Goal: Task Accomplishment & Management: Complete application form

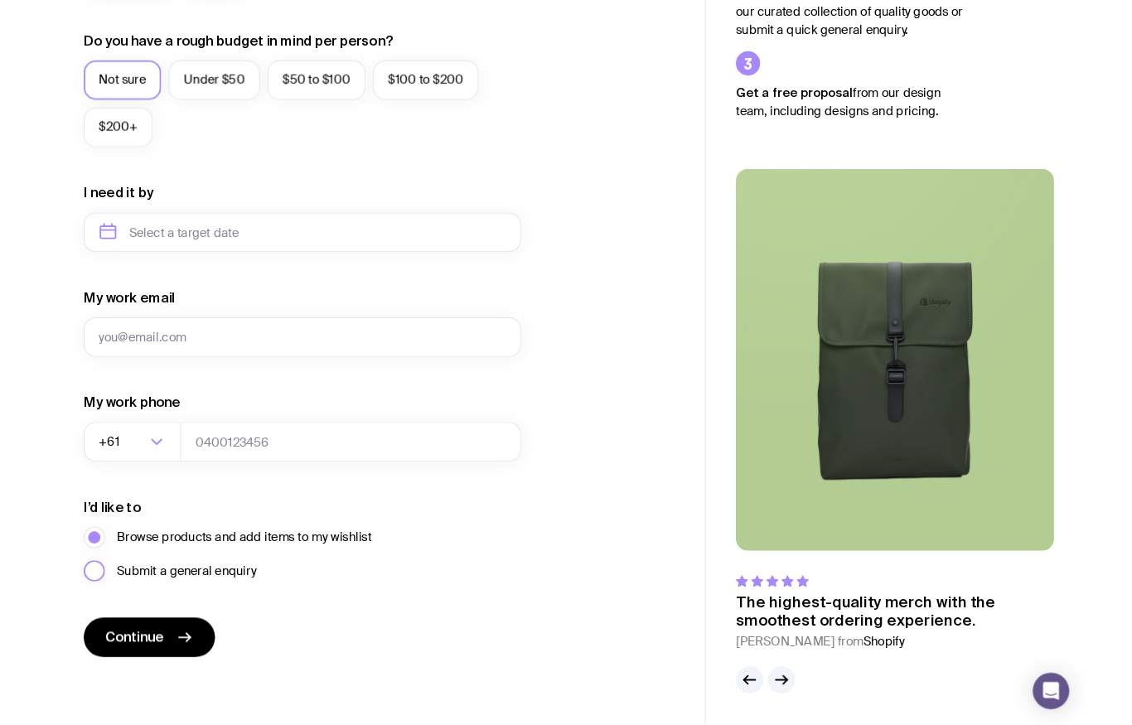
scroll to position [683, 0]
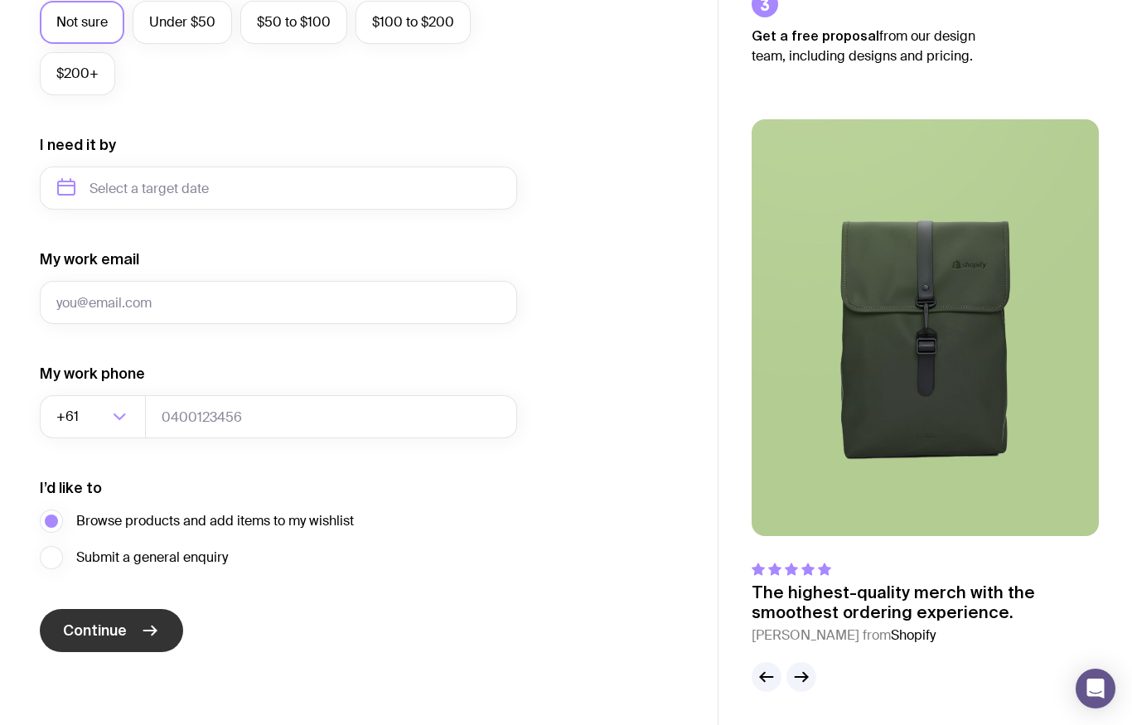
click at [140, 621] on icon "submit" at bounding box center [150, 630] width 20 height 20
type input "[EMAIL_ADDRESS][DOMAIN_NAME]"
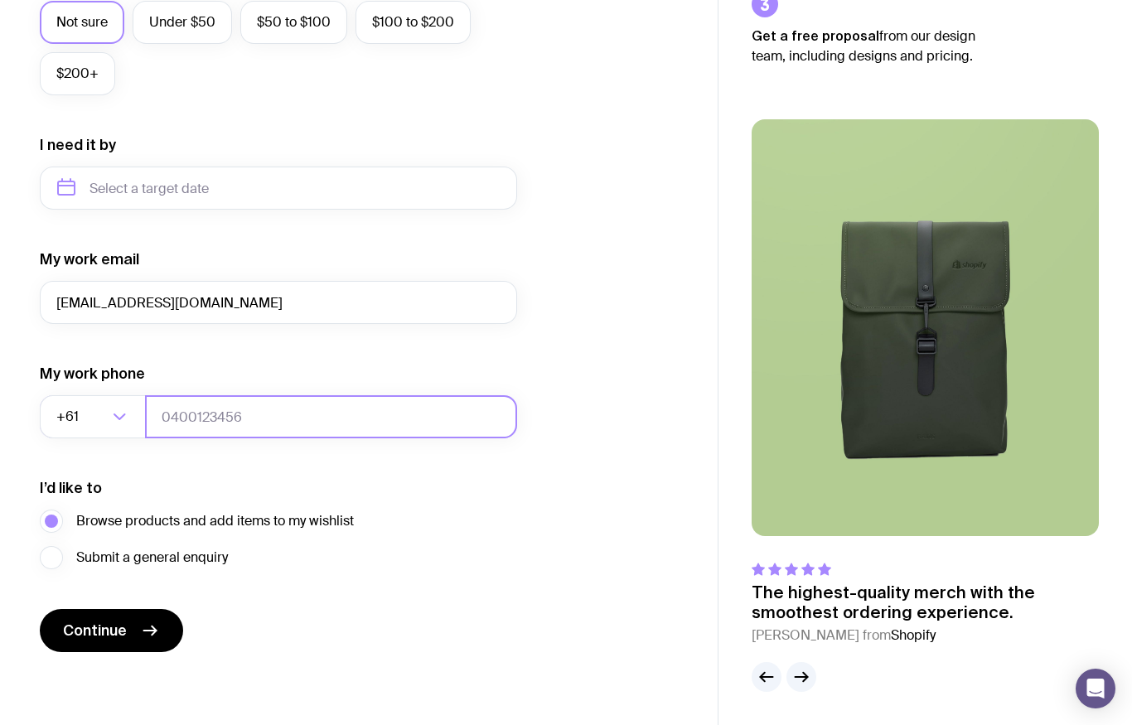
type input "0432945047"
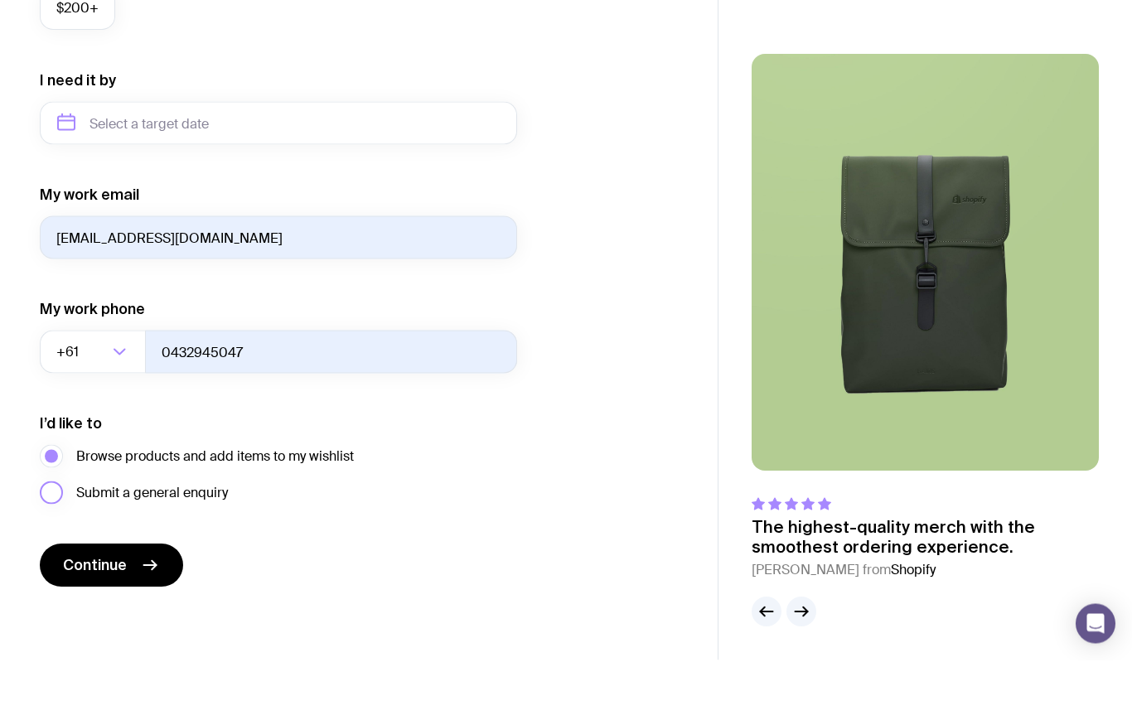
click at [52, 546] on label "Submit a general enquiry" at bounding box center [134, 557] width 188 height 23
click at [0, 0] on input "Submit a general enquiry" at bounding box center [0, 0] width 0 height 0
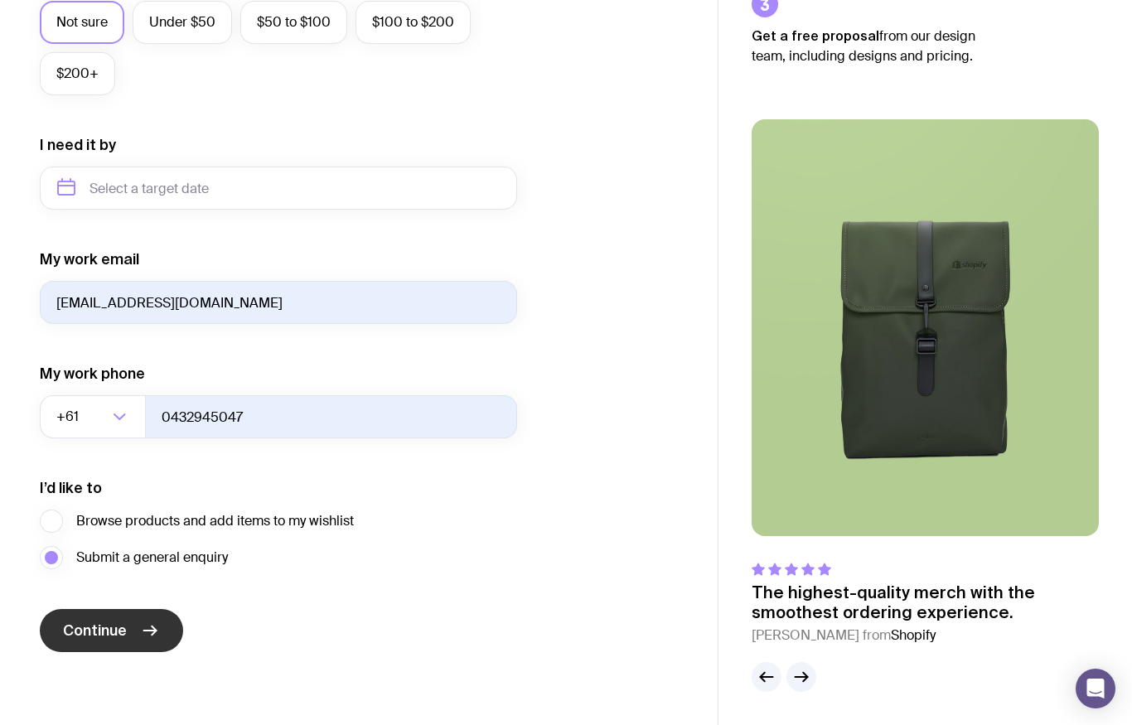
click at [145, 619] on button "Continue" at bounding box center [111, 630] width 143 height 43
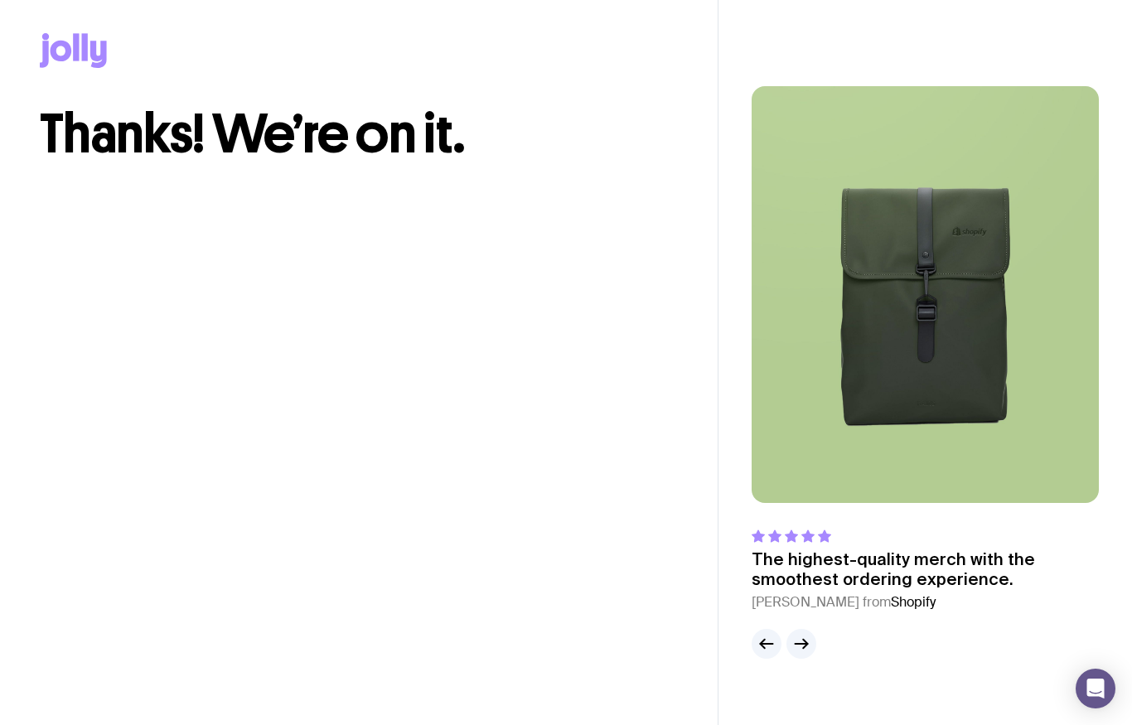
scroll to position [0, 0]
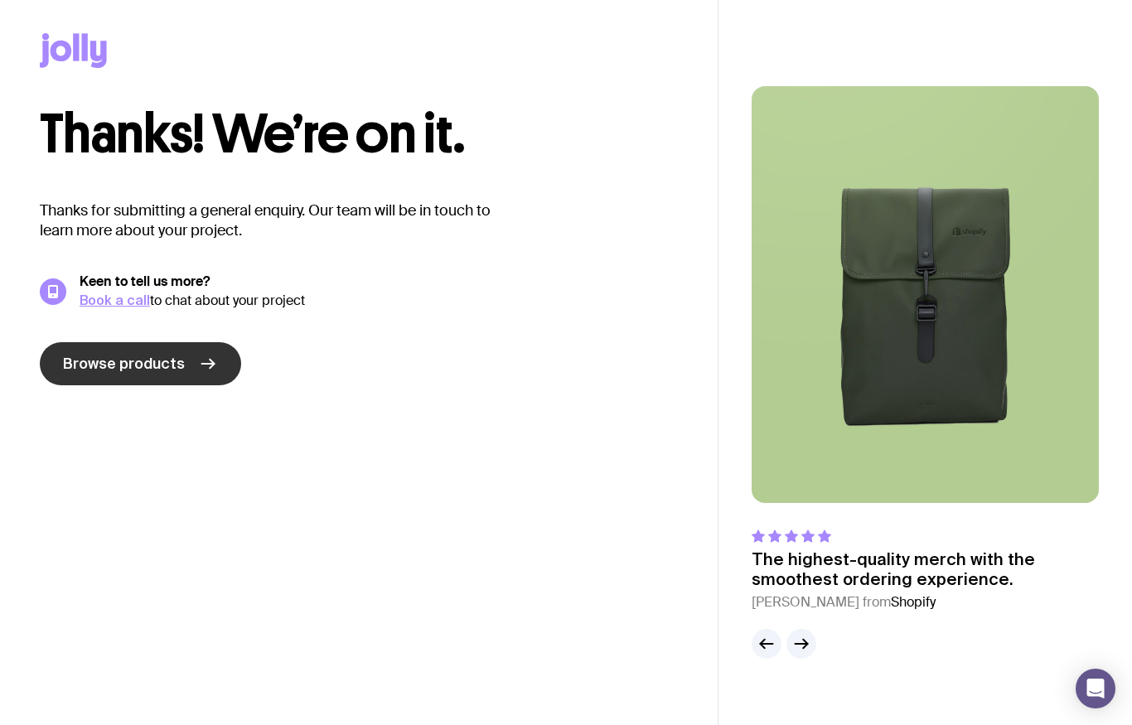
click at [198, 369] on icon at bounding box center [208, 364] width 20 height 20
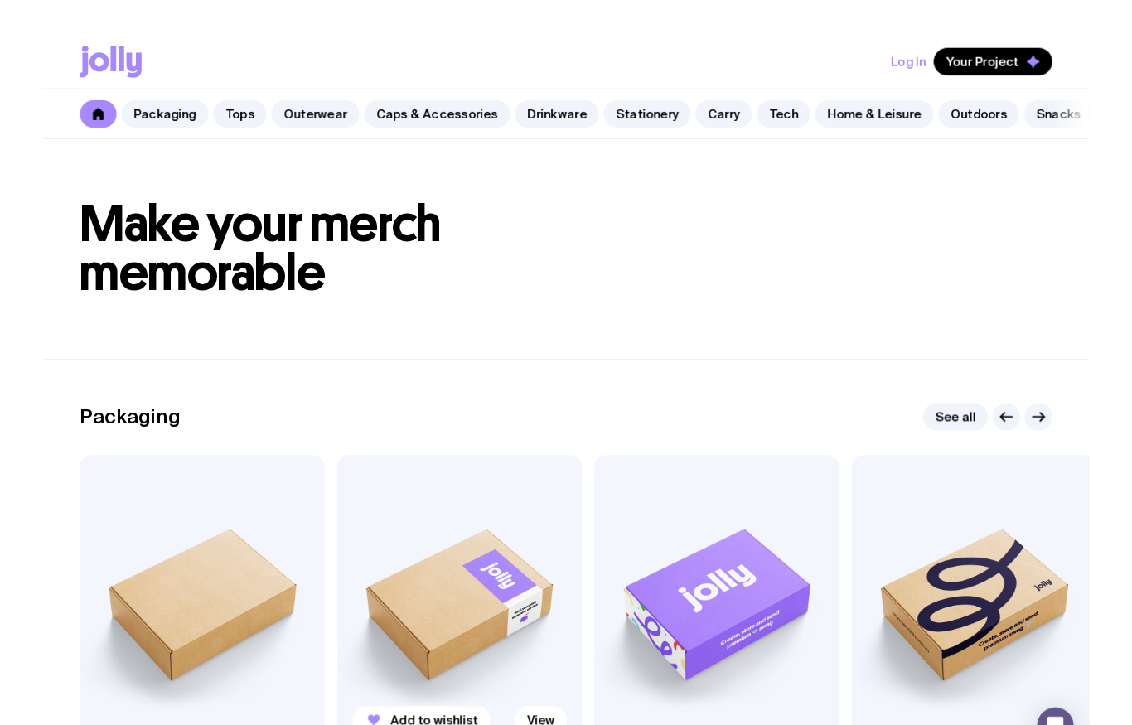
scroll to position [37, 0]
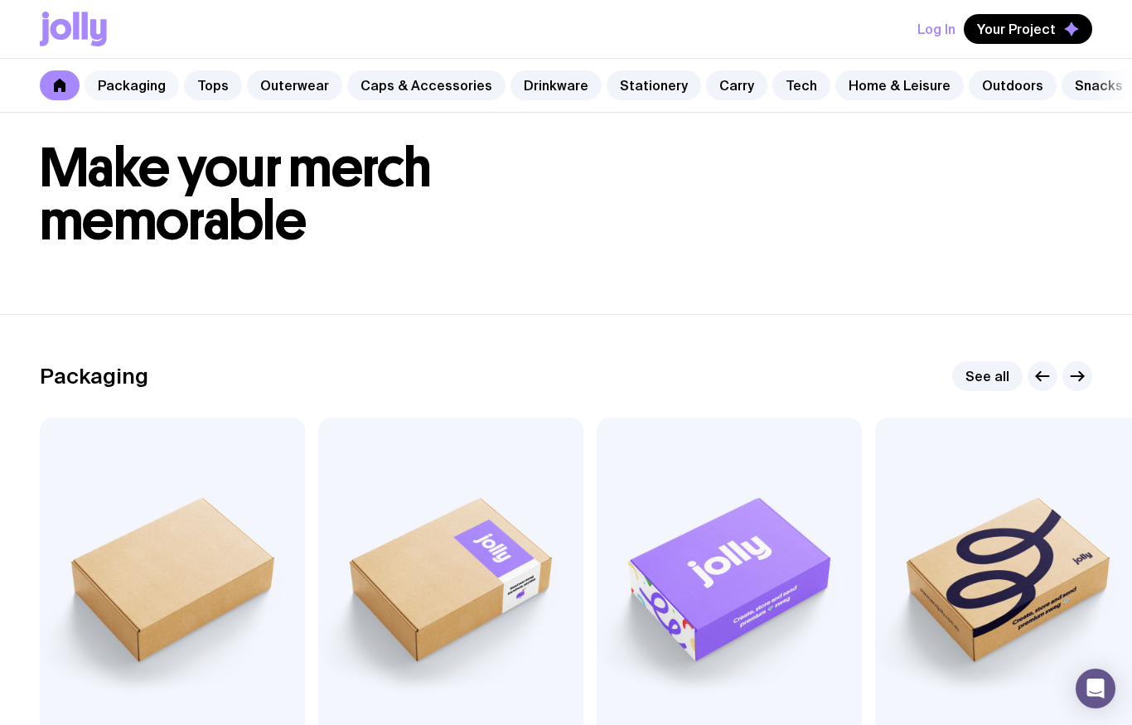
click at [130, 85] on link "Packaging" at bounding box center [131, 85] width 94 height 30
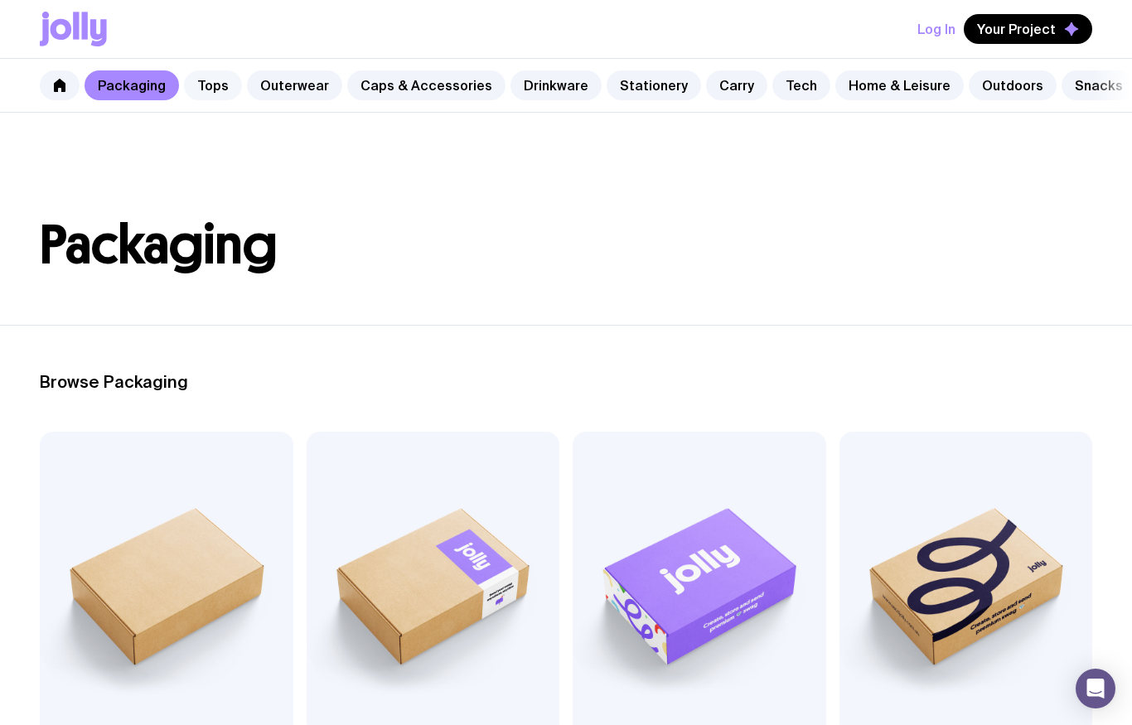
click at [212, 86] on link "Tops" at bounding box center [213, 85] width 58 height 30
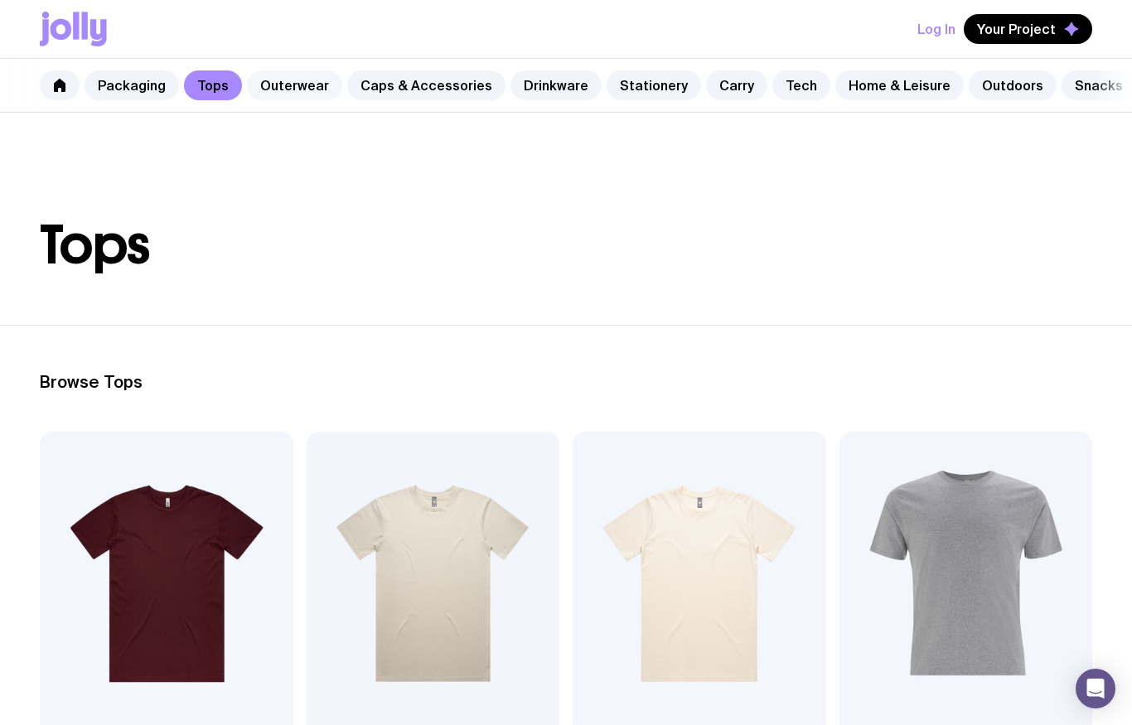
click at [303, 85] on link "Outerwear" at bounding box center [294, 85] width 95 height 30
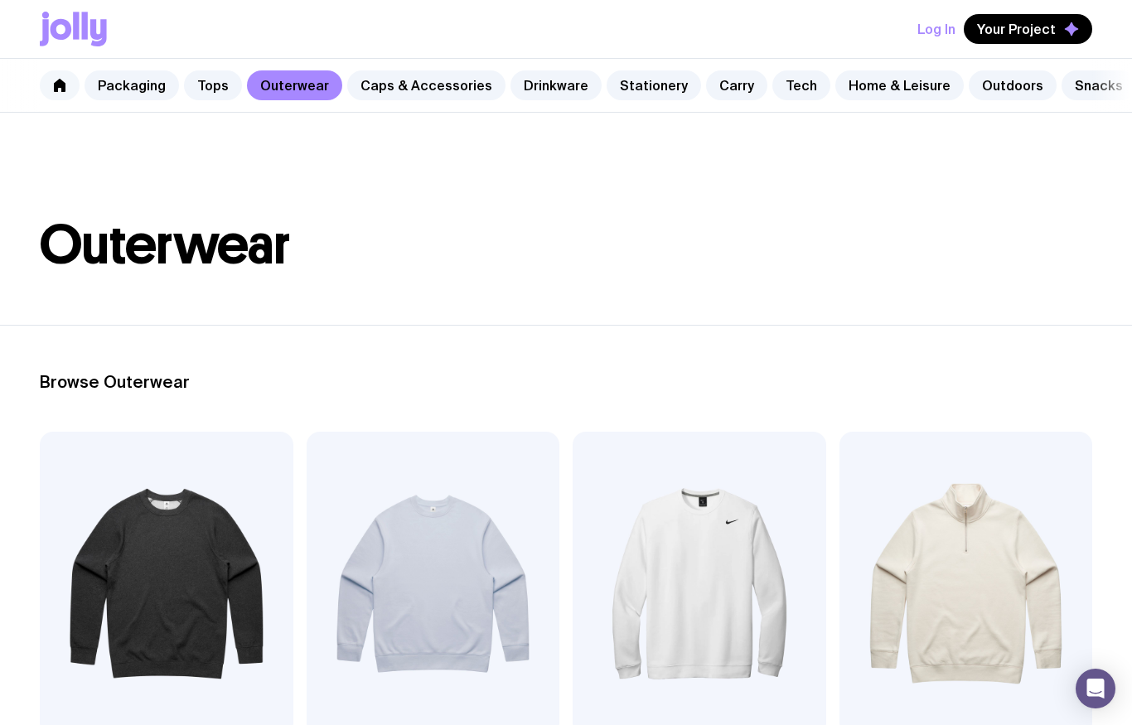
click at [61, 84] on icon at bounding box center [60, 85] width 12 height 13
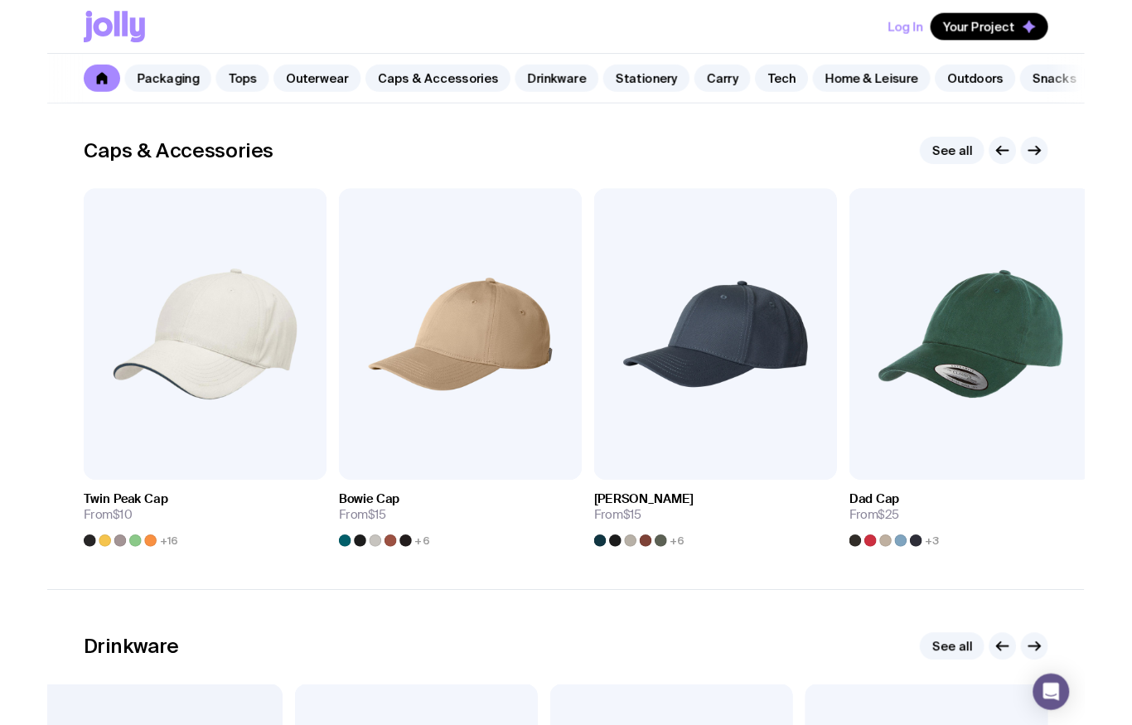
scroll to position [1924, 0]
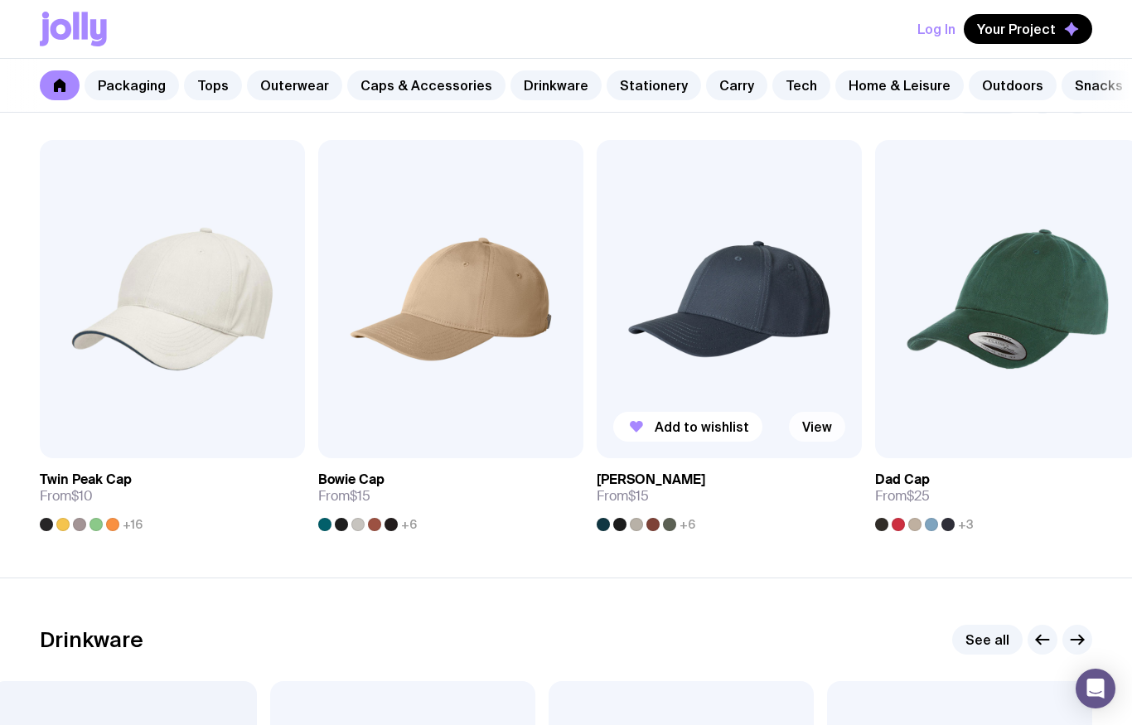
click at [818, 425] on link "View" at bounding box center [817, 427] width 56 height 30
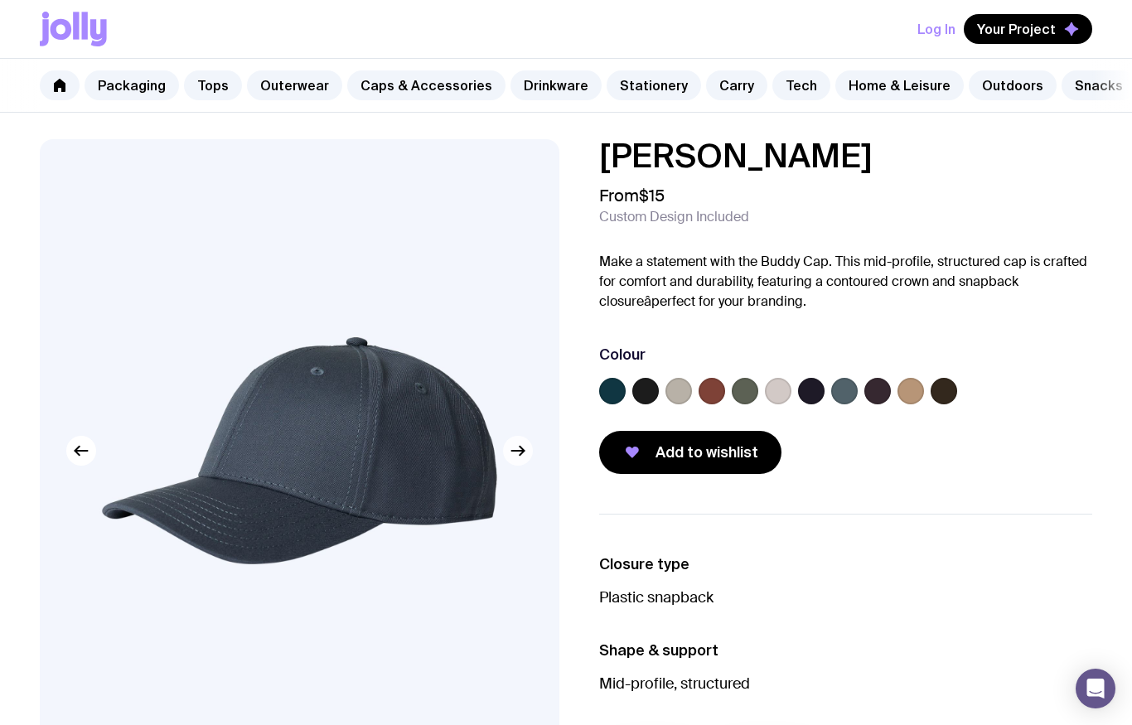
click at [525, 440] on button "button" at bounding box center [518, 451] width 30 height 30
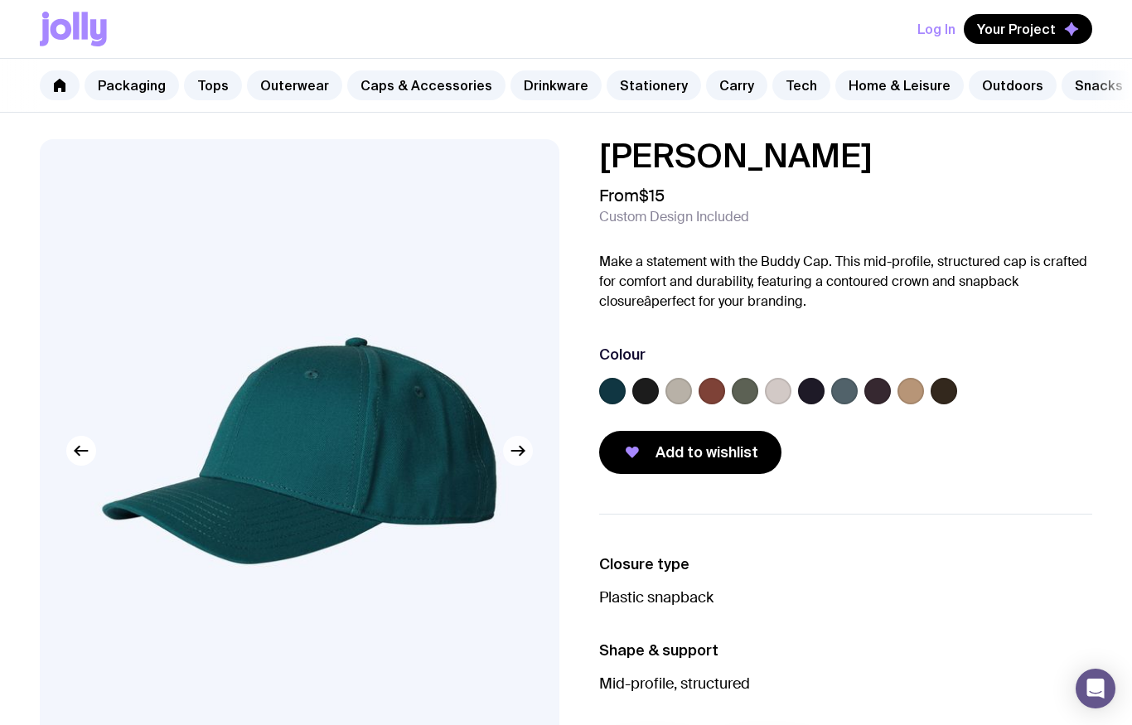
click at [514, 452] on icon "button" at bounding box center [518, 451] width 20 height 20
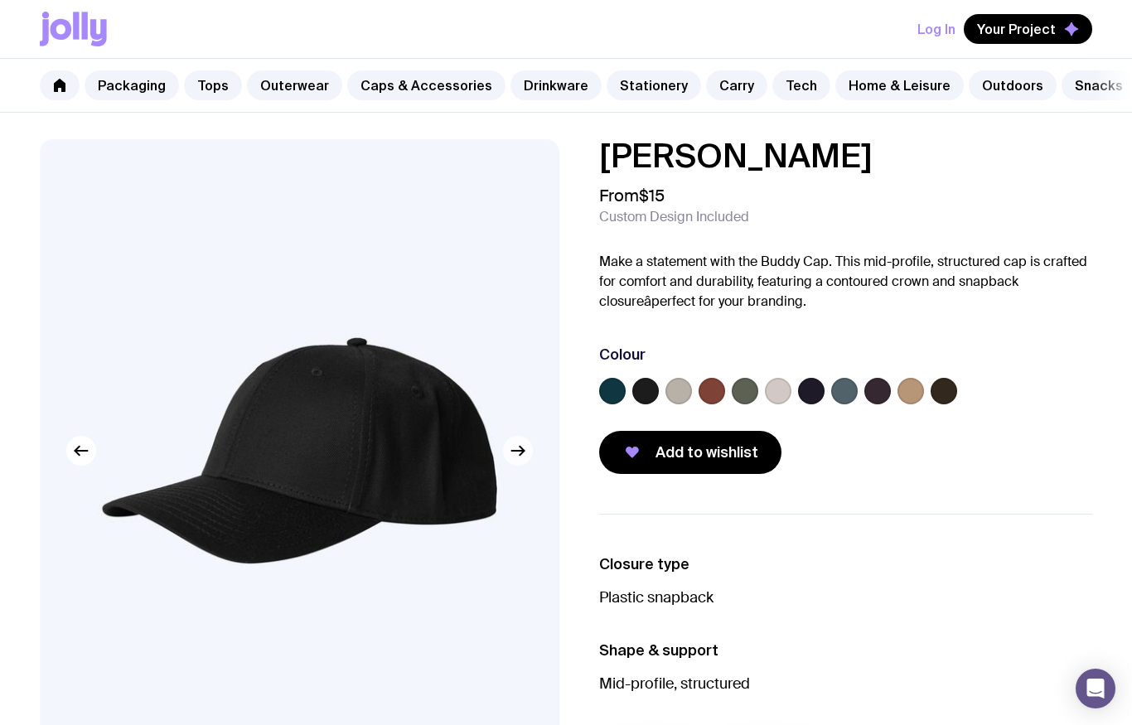
click at [515, 447] on icon "button" at bounding box center [518, 451] width 20 height 20
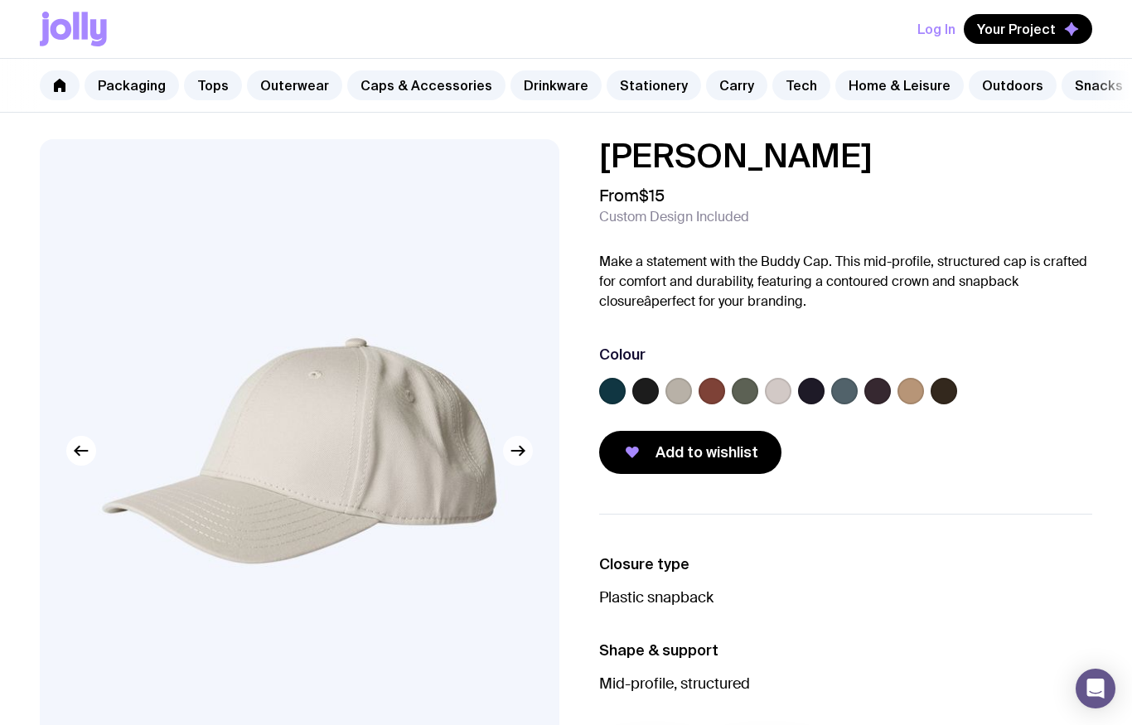
click at [510, 452] on icon "button" at bounding box center [518, 451] width 20 height 20
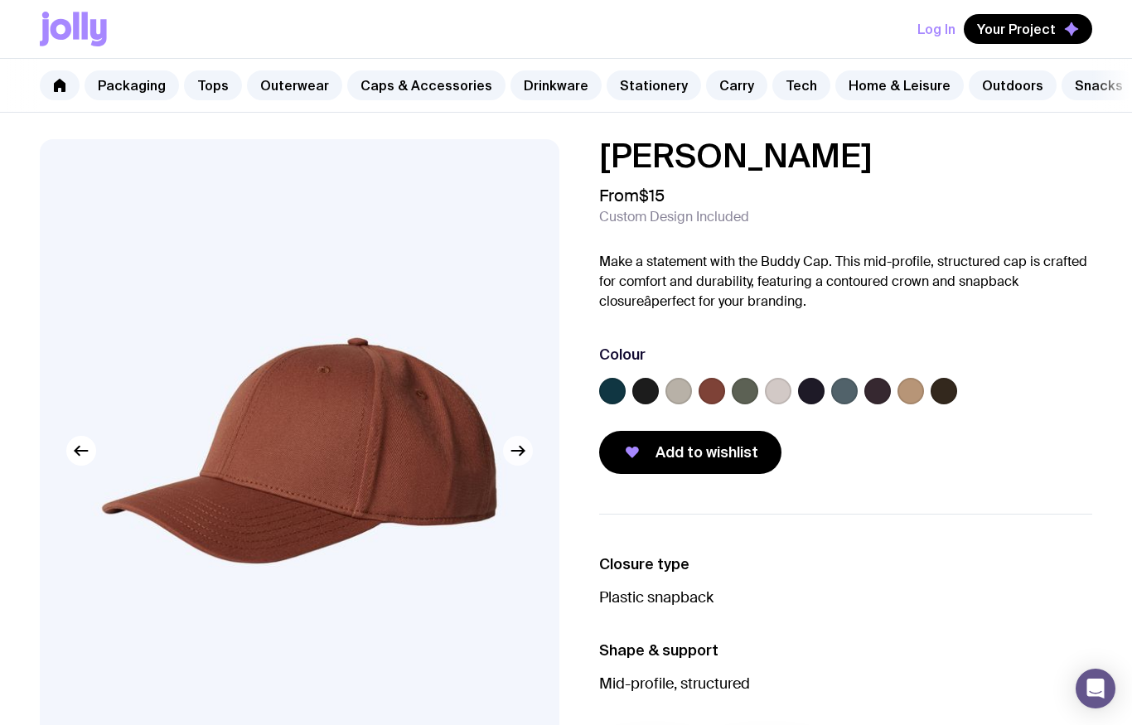
click at [514, 448] on icon "button" at bounding box center [518, 451] width 20 height 20
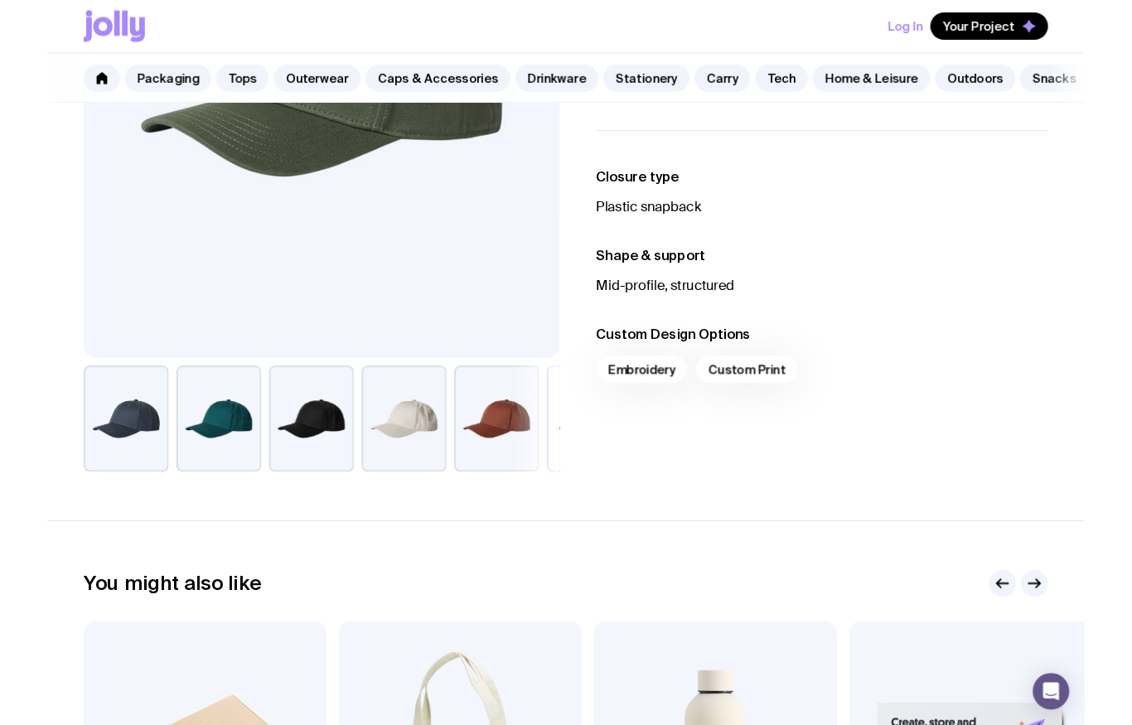
scroll to position [432, 0]
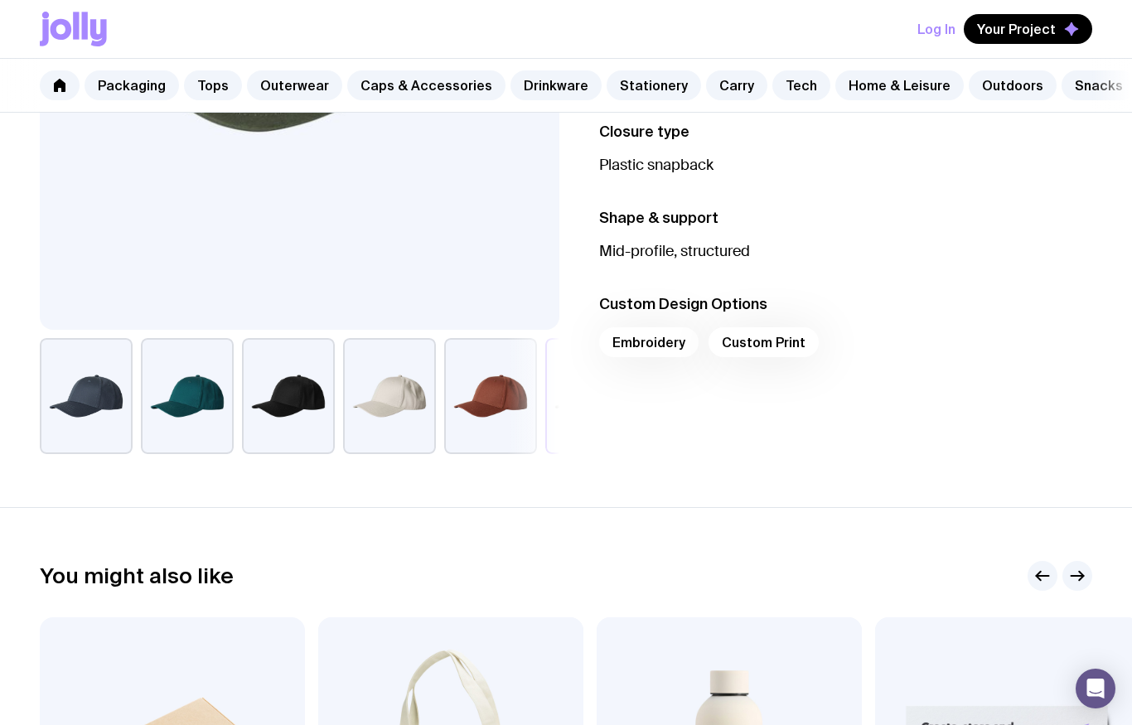
click at [788, 336] on div "Embroidery Custom Print" at bounding box center [845, 347] width 493 height 40
click at [665, 336] on div "Embroidery Custom Print" at bounding box center [845, 347] width 493 height 40
click at [668, 349] on div "Embroidery Custom Print" at bounding box center [845, 347] width 493 height 40
click at [678, 360] on div "Embroidery Custom Print" at bounding box center [845, 347] width 493 height 40
click at [736, 374] on ul "Closure type Plastic snapback Shape & support Mid-profile, structured Custom De…" at bounding box center [845, 244] width 493 height 326
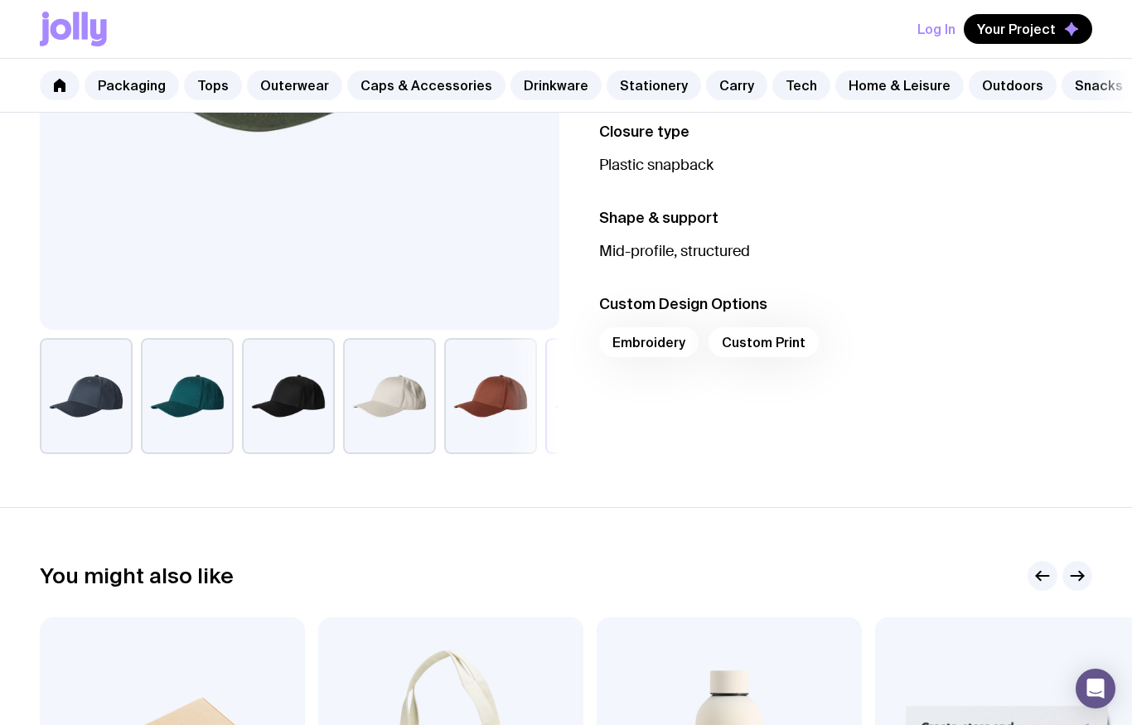
click at [739, 377] on ul "Closure type Plastic snapback Shape & support Mid-profile, structured Custom De…" at bounding box center [845, 244] width 493 height 326
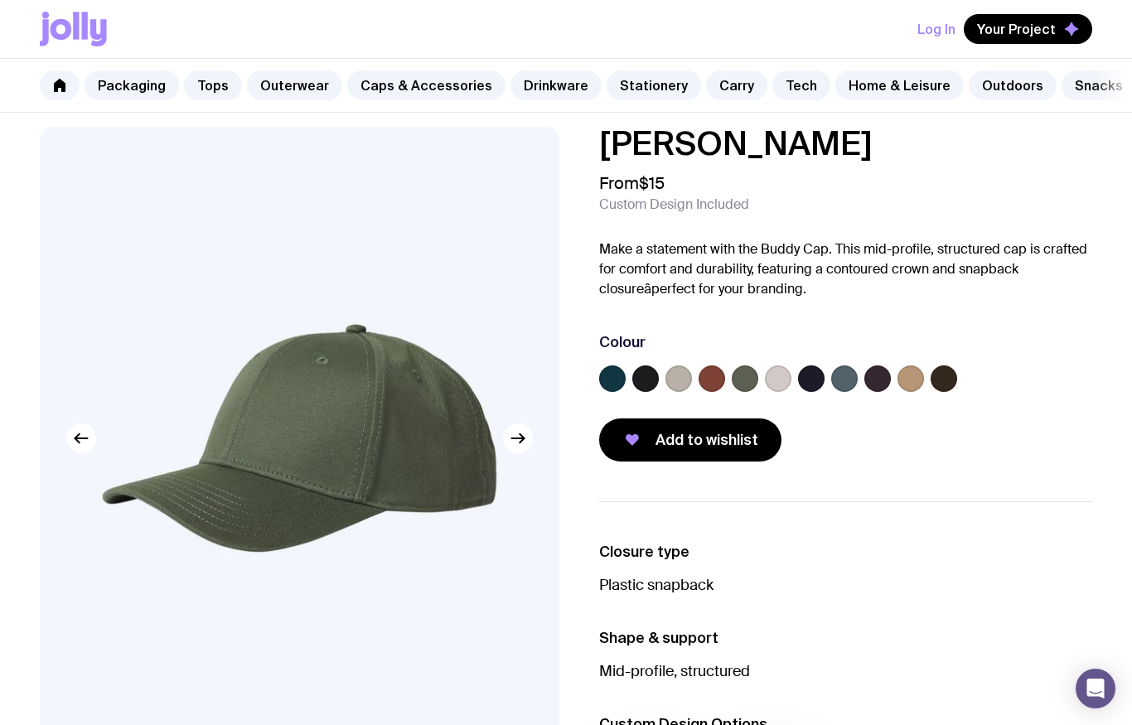
scroll to position [0, 0]
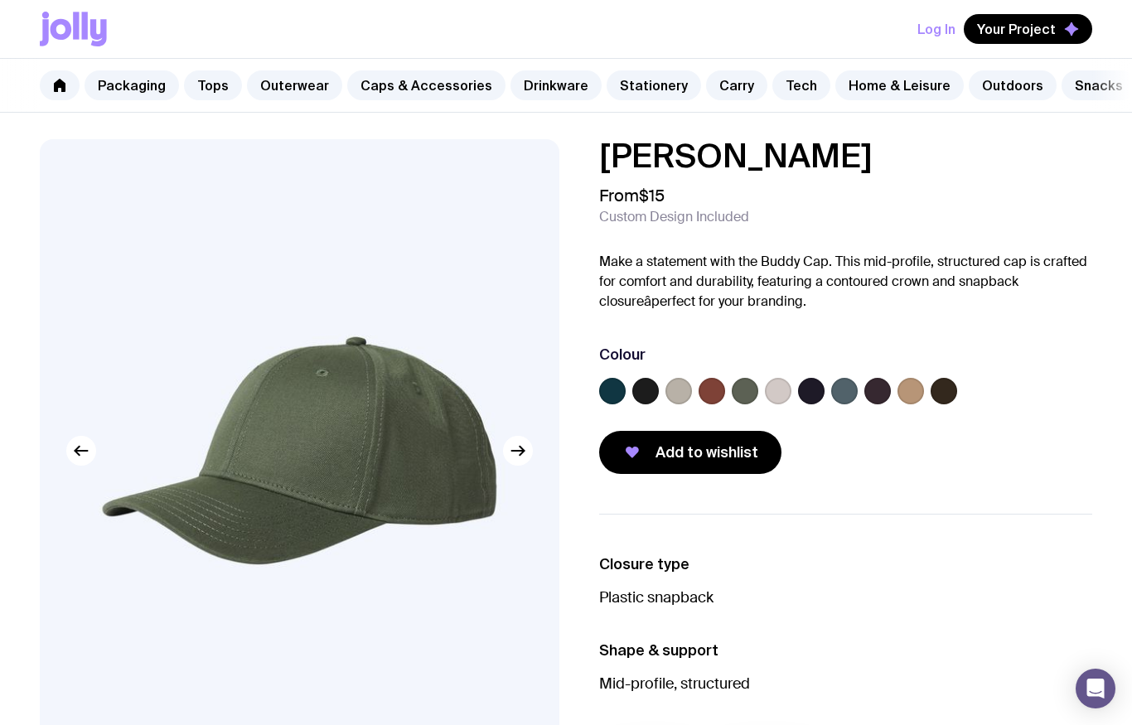
click at [649, 386] on label at bounding box center [645, 391] width 27 height 27
click at [0, 0] on input "radio" at bounding box center [0, 0] width 0 height 0
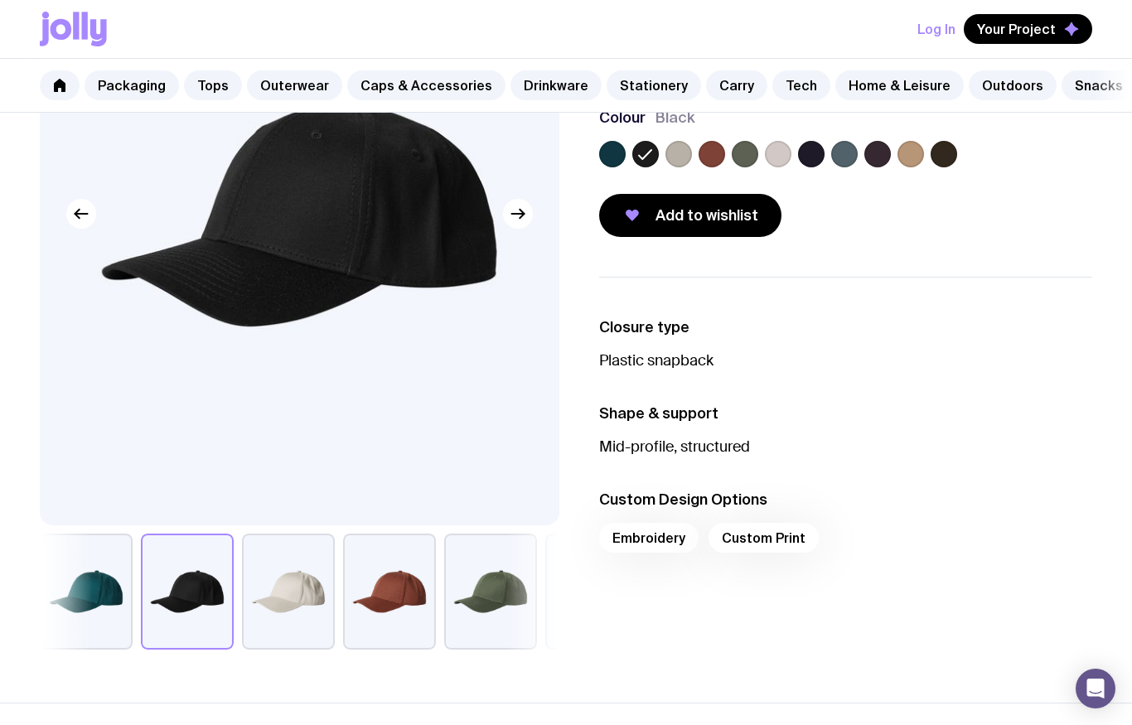
scroll to position [202, 0]
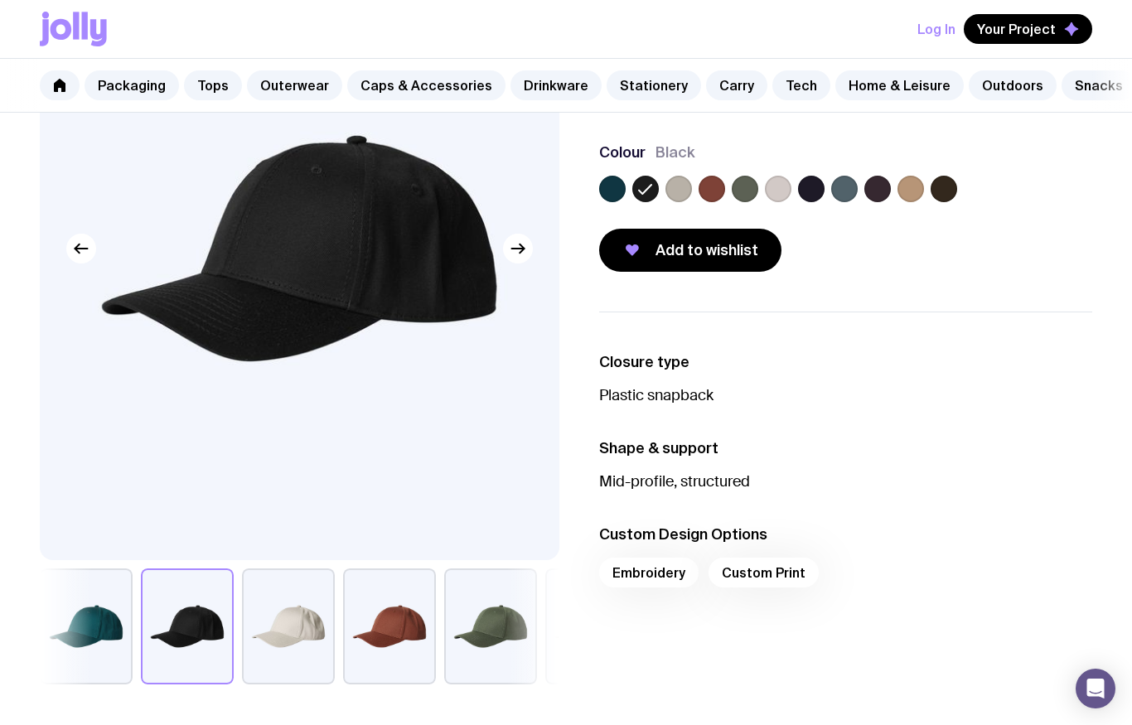
click at [611, 196] on label at bounding box center [612, 189] width 27 height 27
click at [0, 0] on input "radio" at bounding box center [0, 0] width 0 height 0
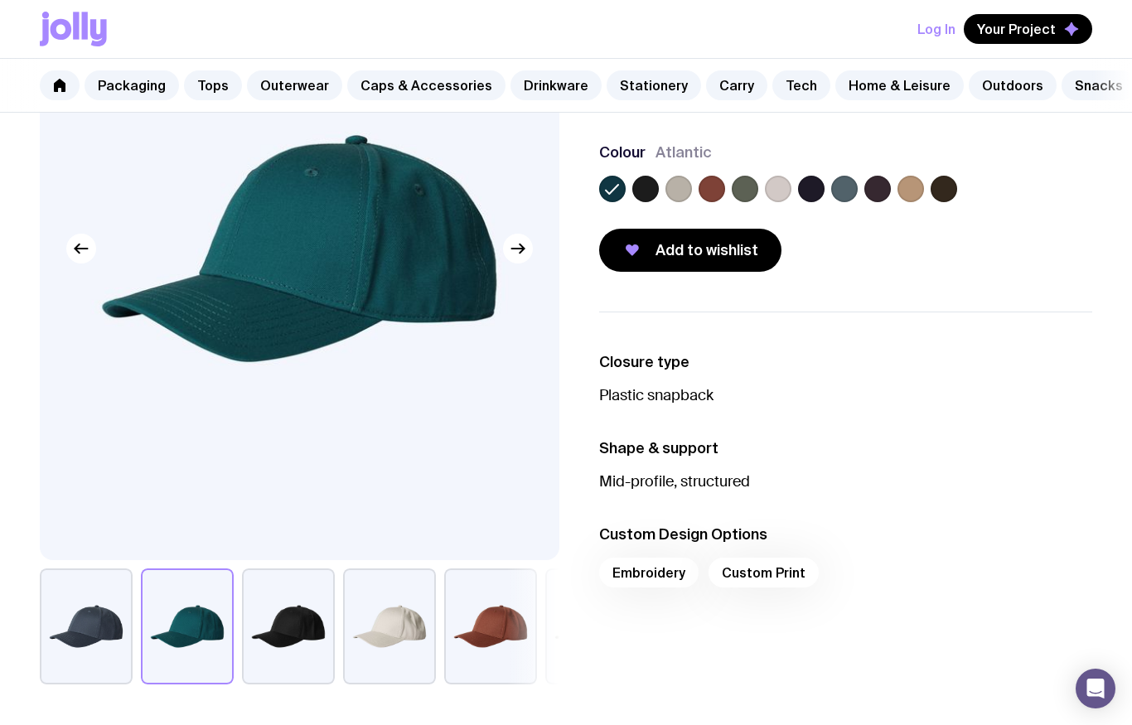
click at [649, 190] on label at bounding box center [645, 189] width 27 height 27
click at [0, 0] on input "radio" at bounding box center [0, 0] width 0 height 0
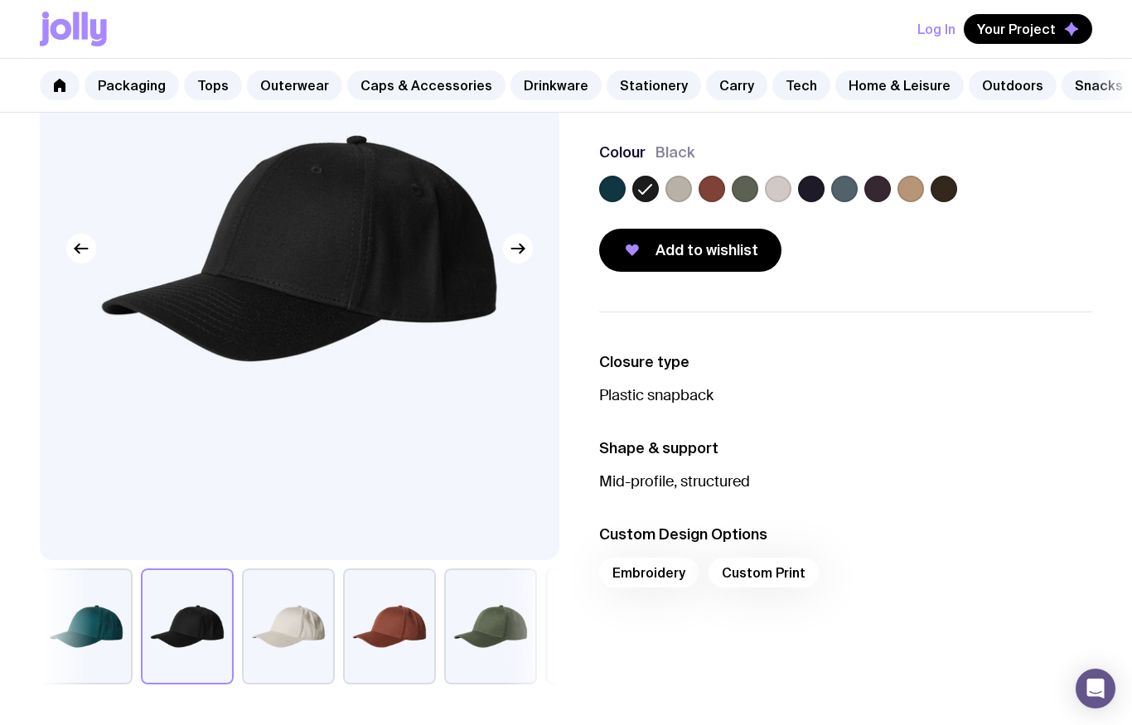
click at [679, 186] on label at bounding box center [678, 189] width 27 height 27
click at [0, 0] on input "radio" at bounding box center [0, 0] width 0 height 0
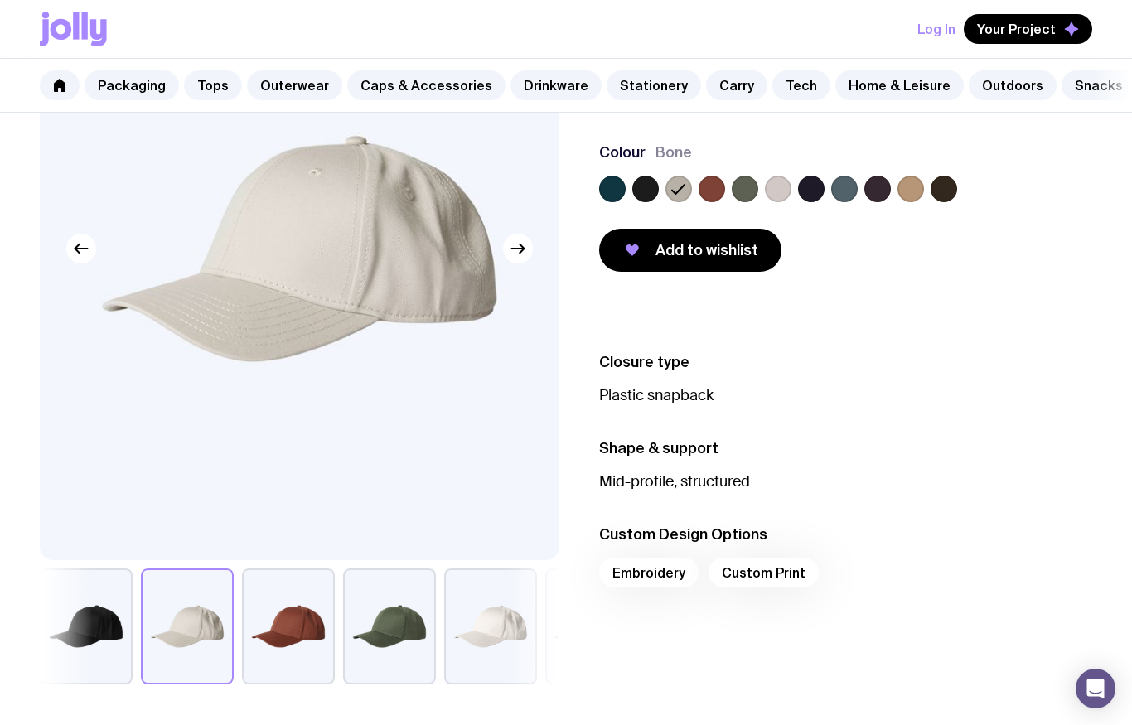
click at [714, 191] on label at bounding box center [711, 189] width 27 height 27
click at [0, 0] on input "radio" at bounding box center [0, 0] width 0 height 0
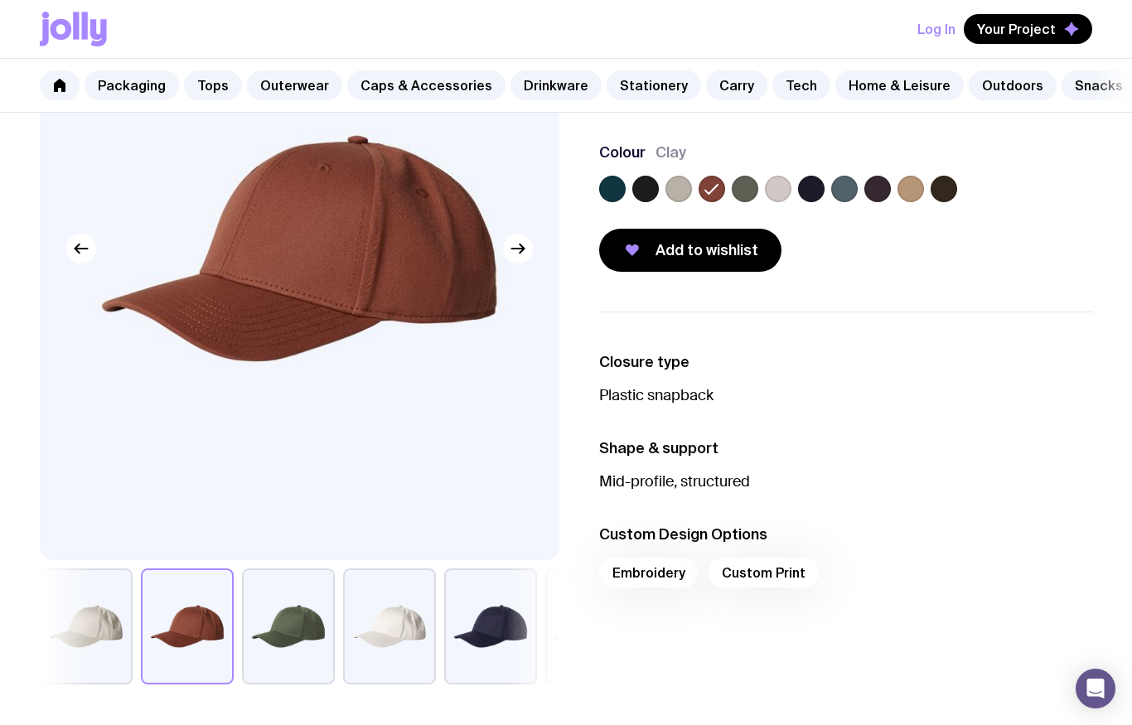
click at [750, 192] on label at bounding box center [744, 189] width 27 height 27
click at [0, 0] on input "radio" at bounding box center [0, 0] width 0 height 0
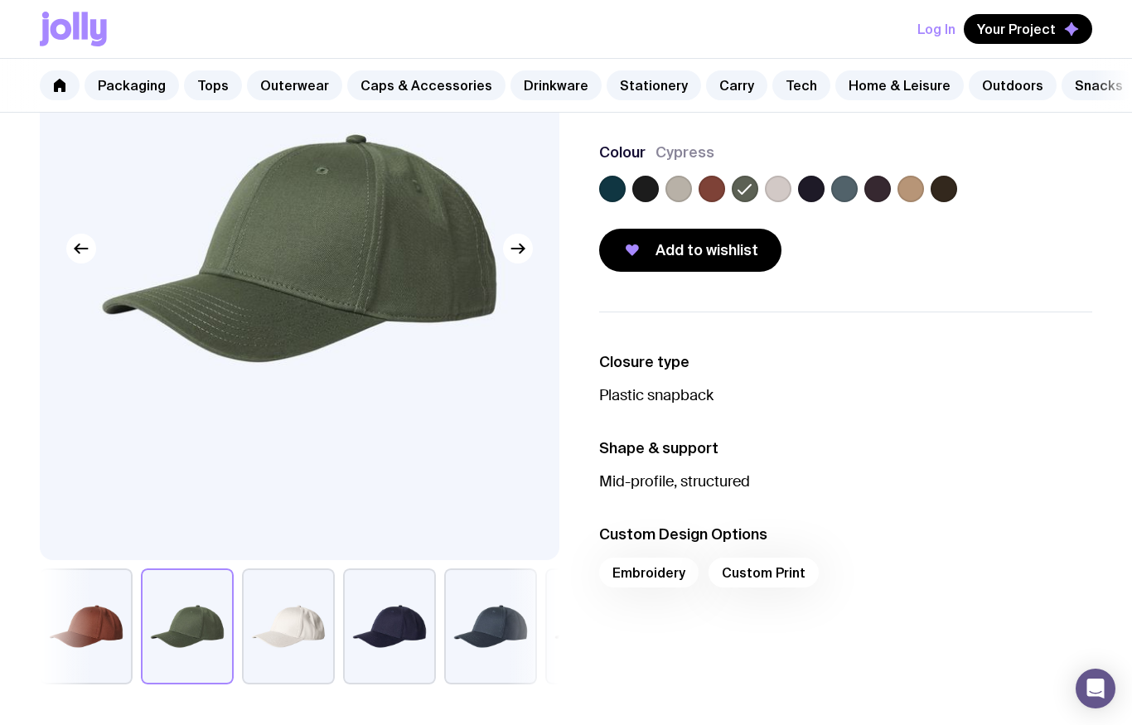
click at [775, 194] on label at bounding box center [778, 189] width 27 height 27
click at [0, 0] on input "radio" at bounding box center [0, 0] width 0 height 0
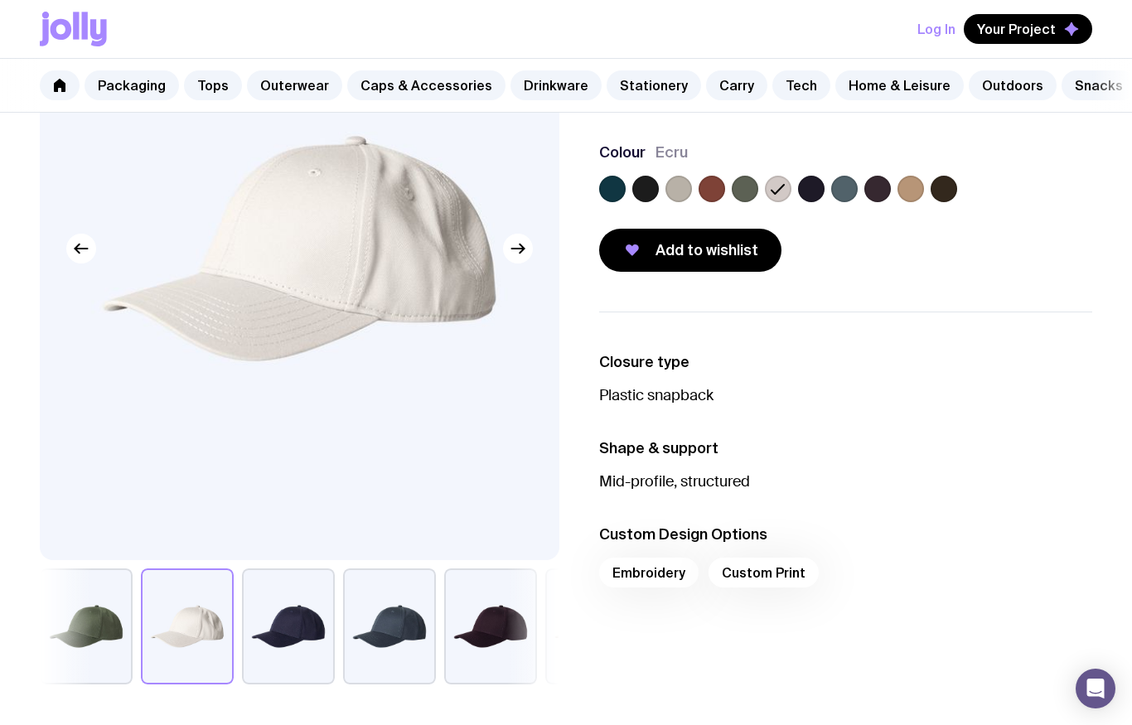
click at [678, 188] on label at bounding box center [678, 189] width 27 height 27
click at [0, 0] on input "radio" at bounding box center [0, 0] width 0 height 0
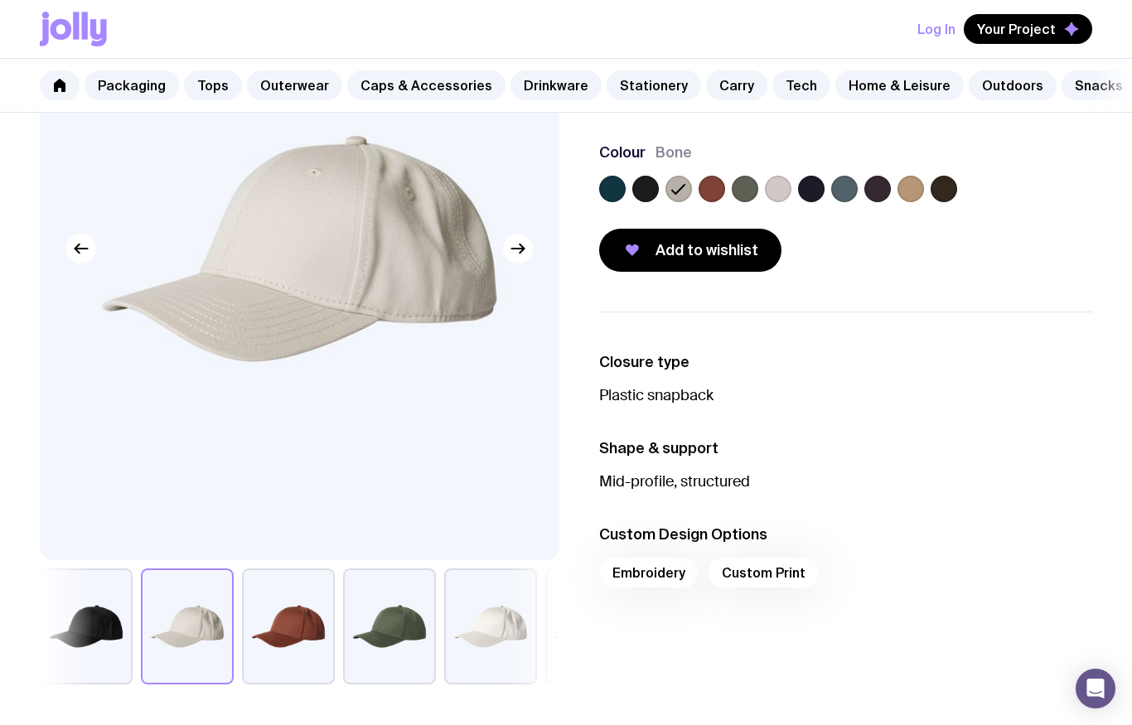
click at [639, 192] on label at bounding box center [645, 189] width 27 height 27
click at [0, 0] on input "radio" at bounding box center [0, 0] width 0 height 0
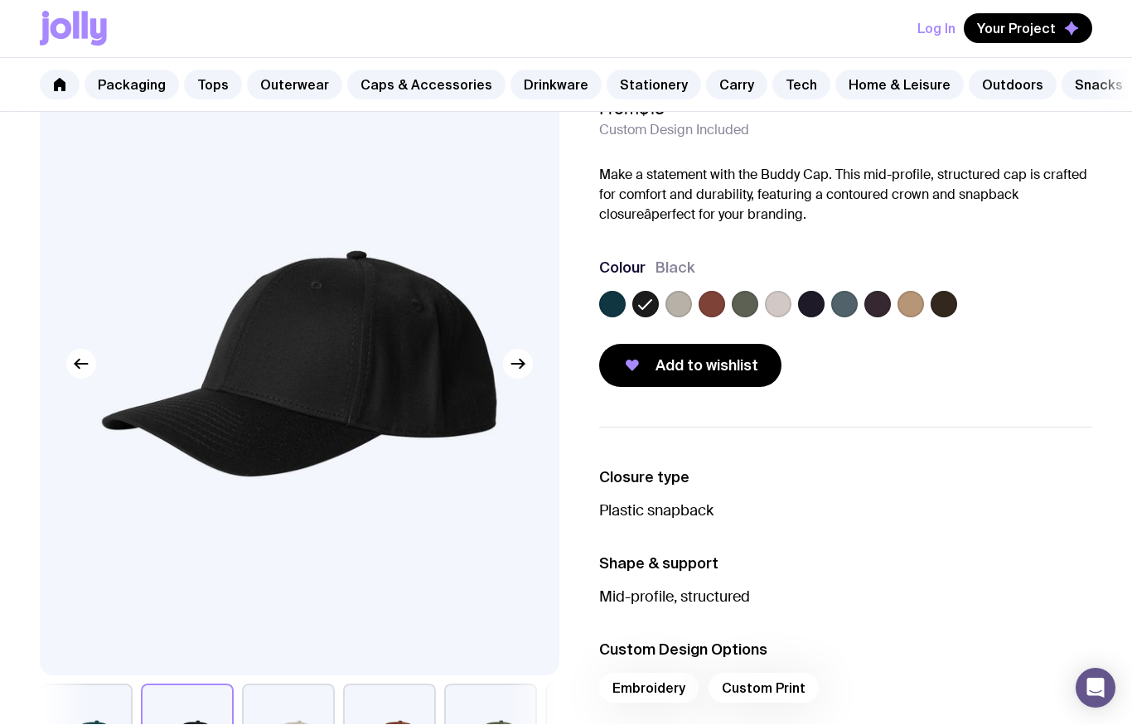
scroll to position [87, 0]
click at [808, 298] on label at bounding box center [811, 304] width 27 height 27
click at [0, 0] on input "radio" at bounding box center [0, 0] width 0 height 0
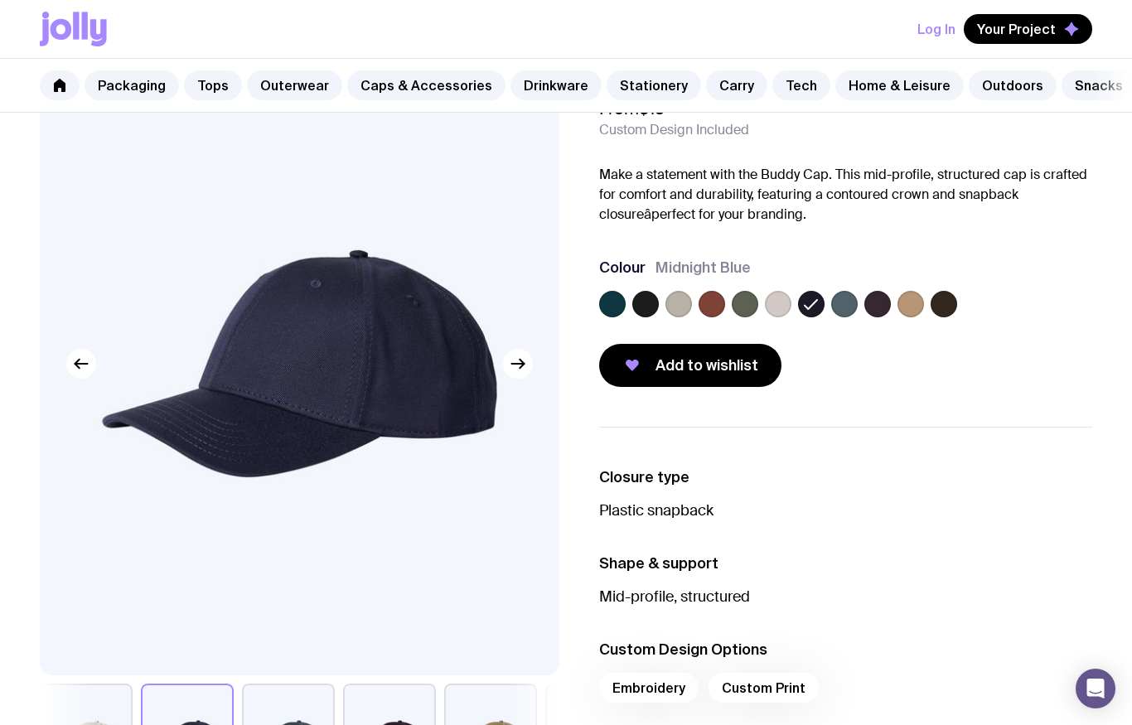
click at [881, 306] on label at bounding box center [877, 304] width 27 height 27
click at [0, 0] on input "radio" at bounding box center [0, 0] width 0 height 0
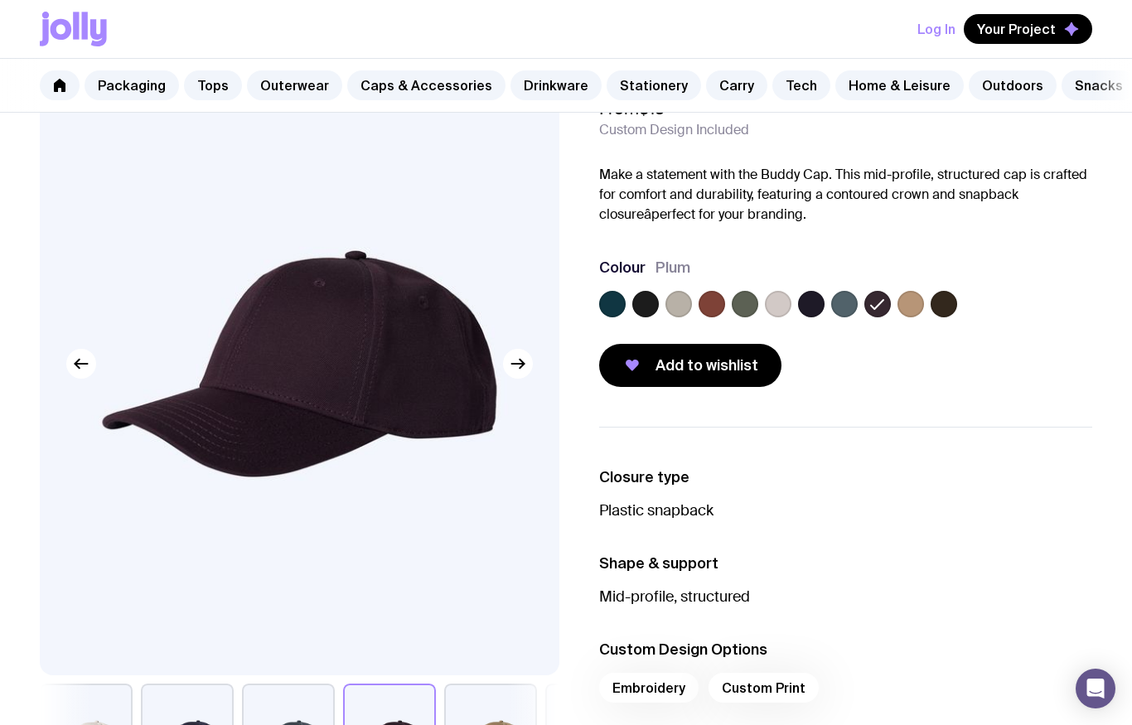
click at [950, 304] on label at bounding box center [943, 304] width 27 height 27
click at [0, 0] on input "radio" at bounding box center [0, 0] width 0 height 0
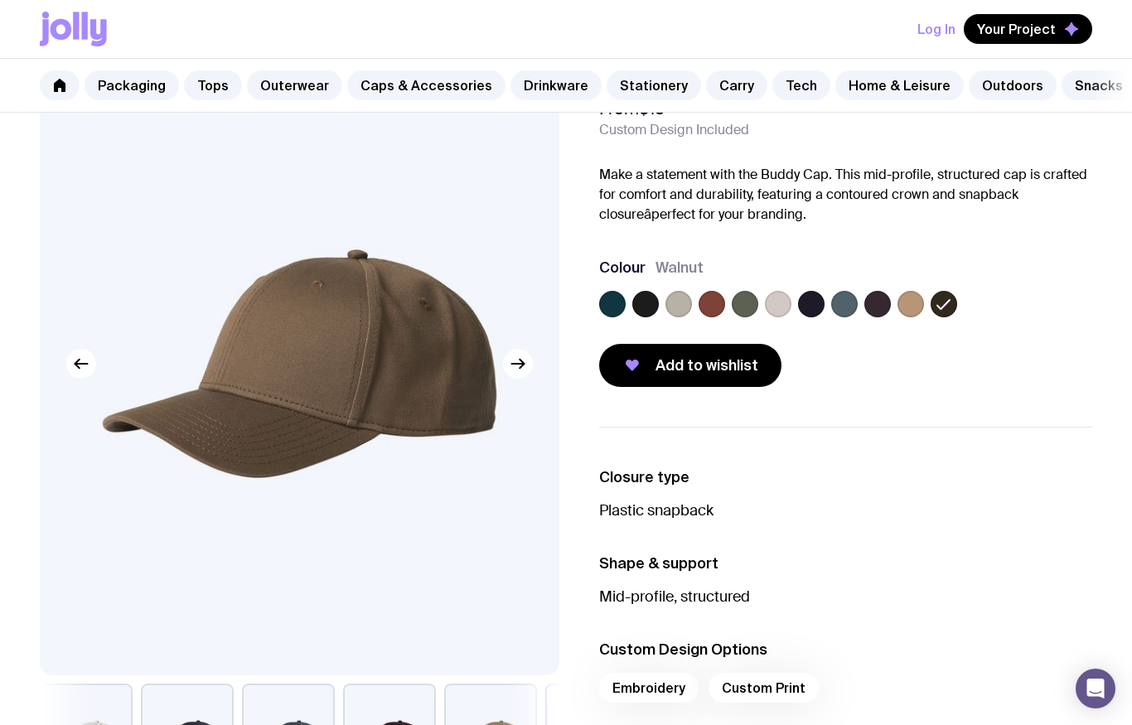
click at [879, 311] on label at bounding box center [877, 304] width 27 height 27
click at [0, 0] on input "radio" at bounding box center [0, 0] width 0 height 0
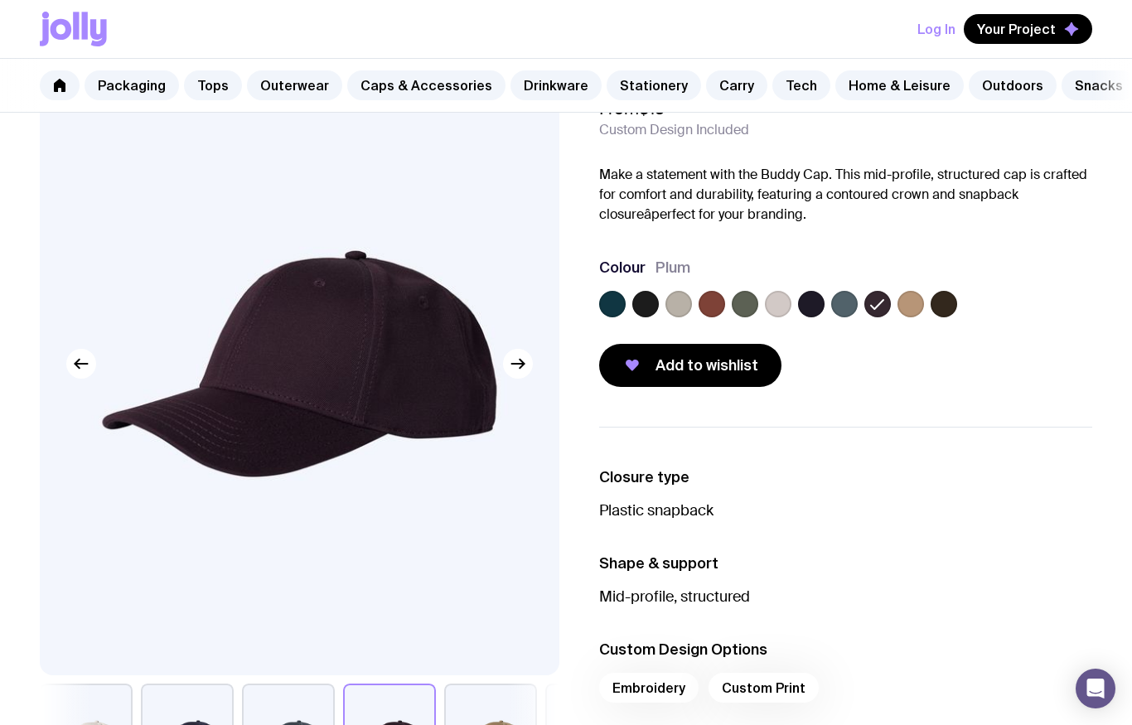
click at [811, 308] on label at bounding box center [811, 304] width 27 height 27
click at [0, 0] on input "radio" at bounding box center [0, 0] width 0 height 0
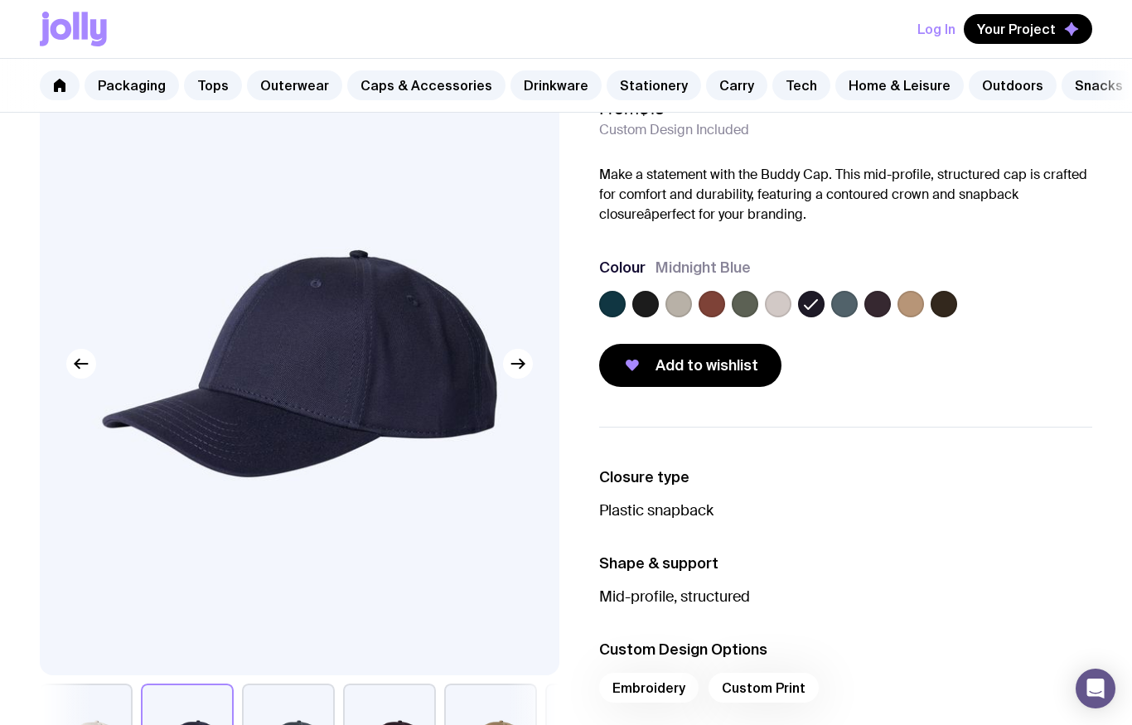
click at [649, 310] on label at bounding box center [645, 304] width 27 height 27
click at [0, 0] on input "radio" at bounding box center [0, 0] width 0 height 0
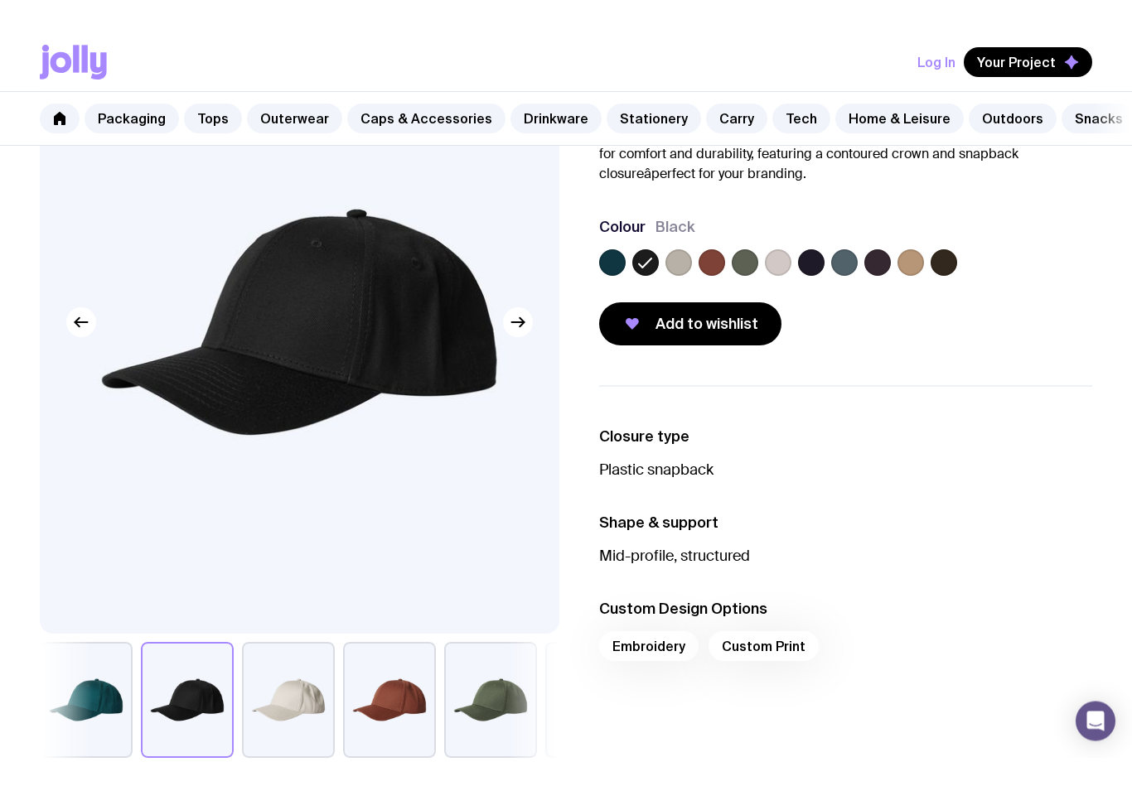
scroll to position [95, 0]
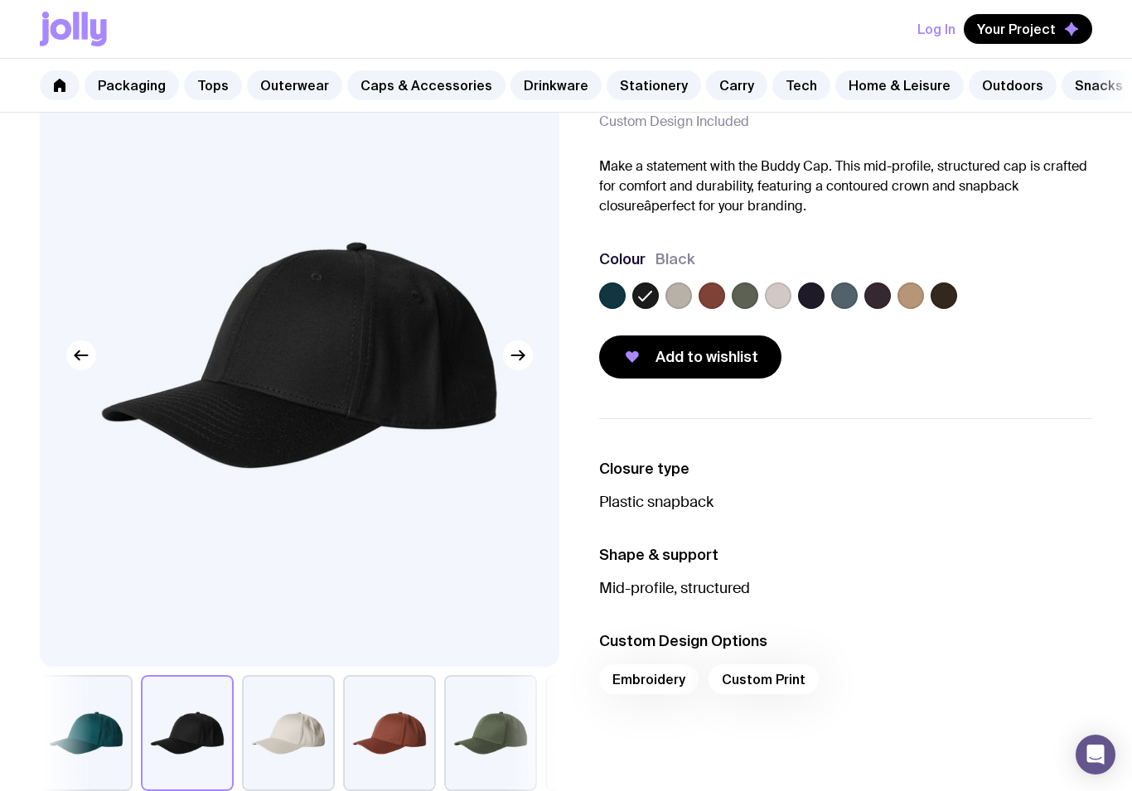
click at [774, 675] on div "Embroidery Custom Print" at bounding box center [845, 684] width 493 height 40
click at [667, 671] on div "Embroidery Custom Print" at bounding box center [845, 684] width 493 height 40
click at [683, 635] on h3 "Custom Design Options" at bounding box center [845, 641] width 493 height 20
click at [777, 663] on li "Custom Design Options Embroidery Custom Print" at bounding box center [845, 667] width 493 height 73
click at [661, 667] on div "Embroidery Custom Print" at bounding box center [845, 684] width 493 height 40
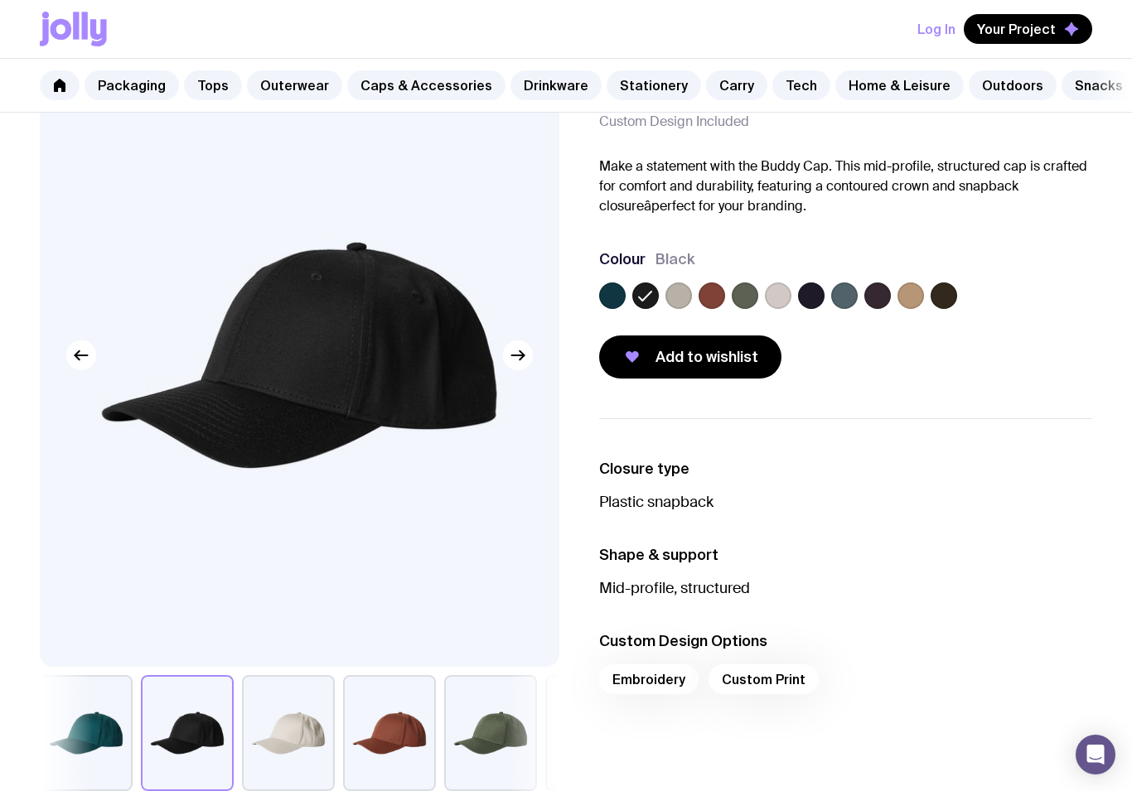
click at [784, 663] on li "Custom Design Options Embroidery Custom Print" at bounding box center [845, 667] width 493 height 73
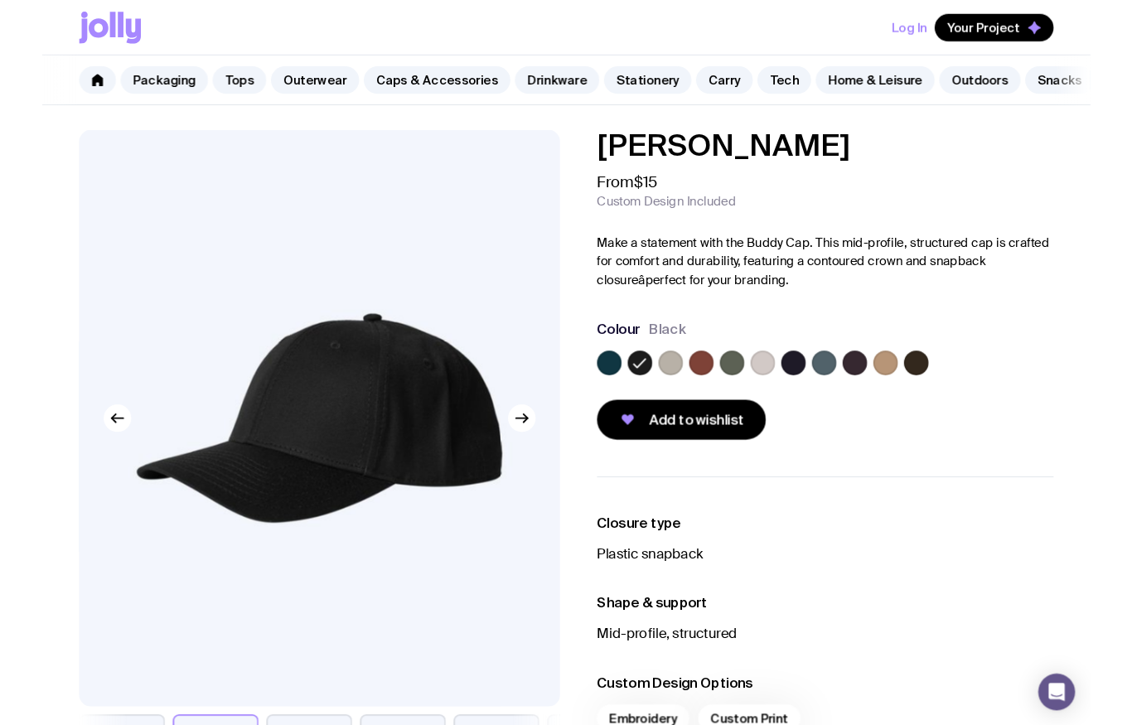
scroll to position [58, 0]
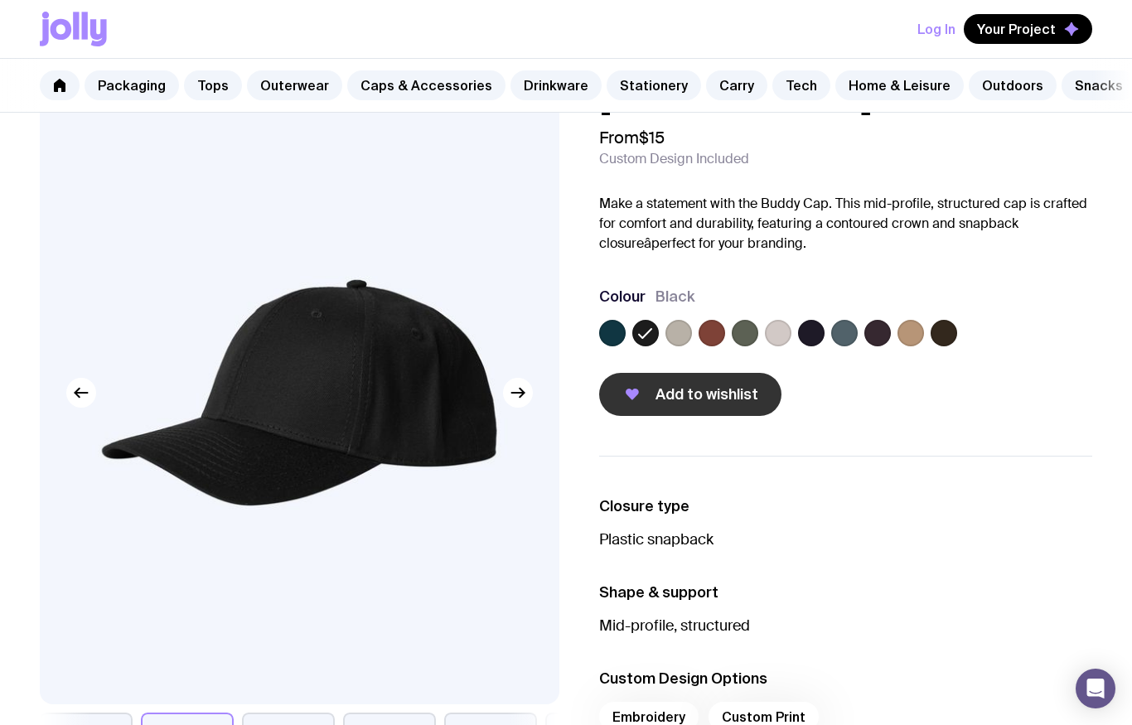
click at [738, 401] on span "Add to wishlist" at bounding box center [706, 394] width 103 height 20
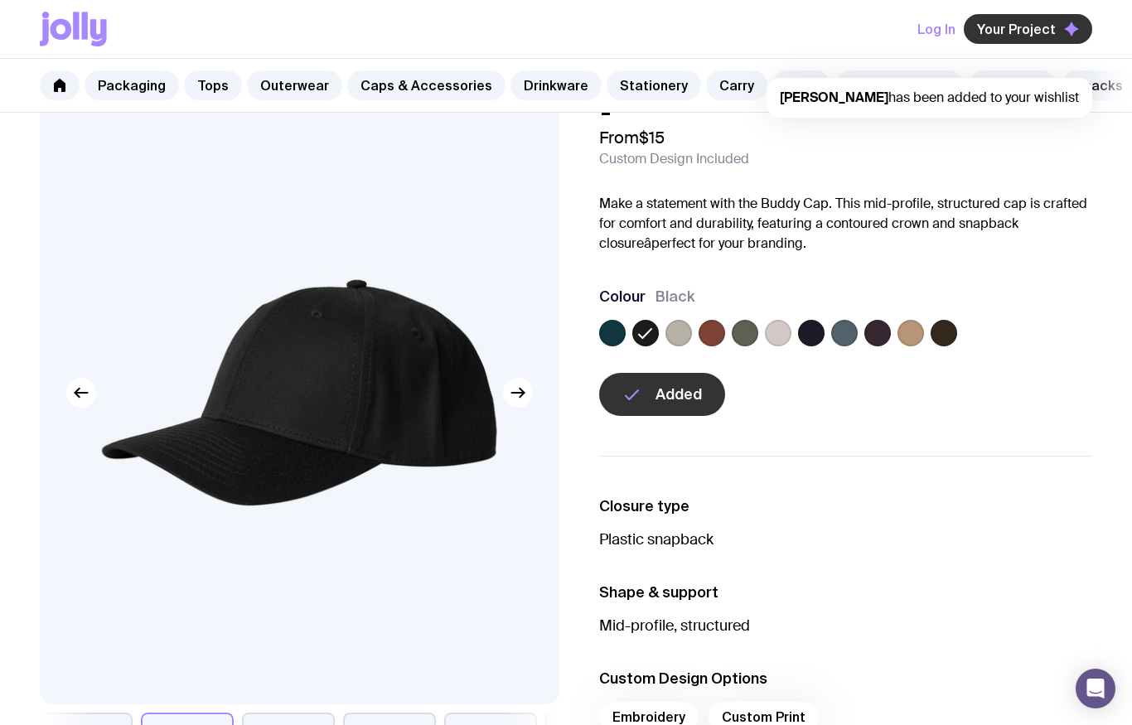
click at [1068, 27] on icon "button" at bounding box center [1070, 28] width 13 height 13
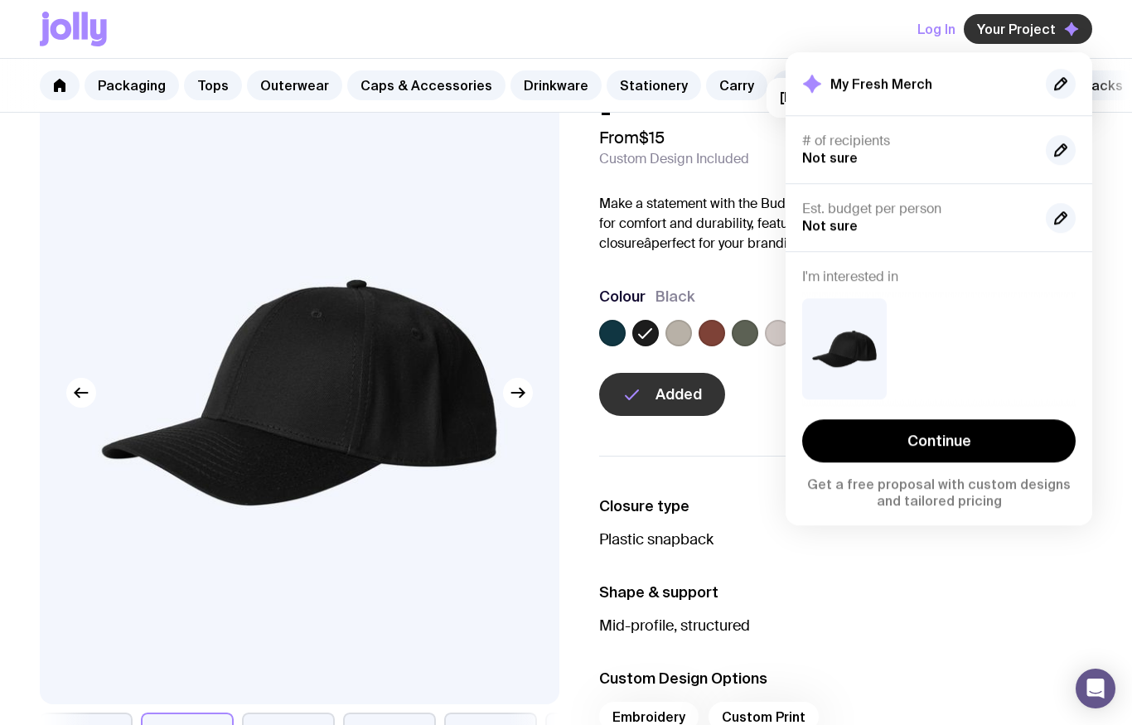
scroll to position [0, 0]
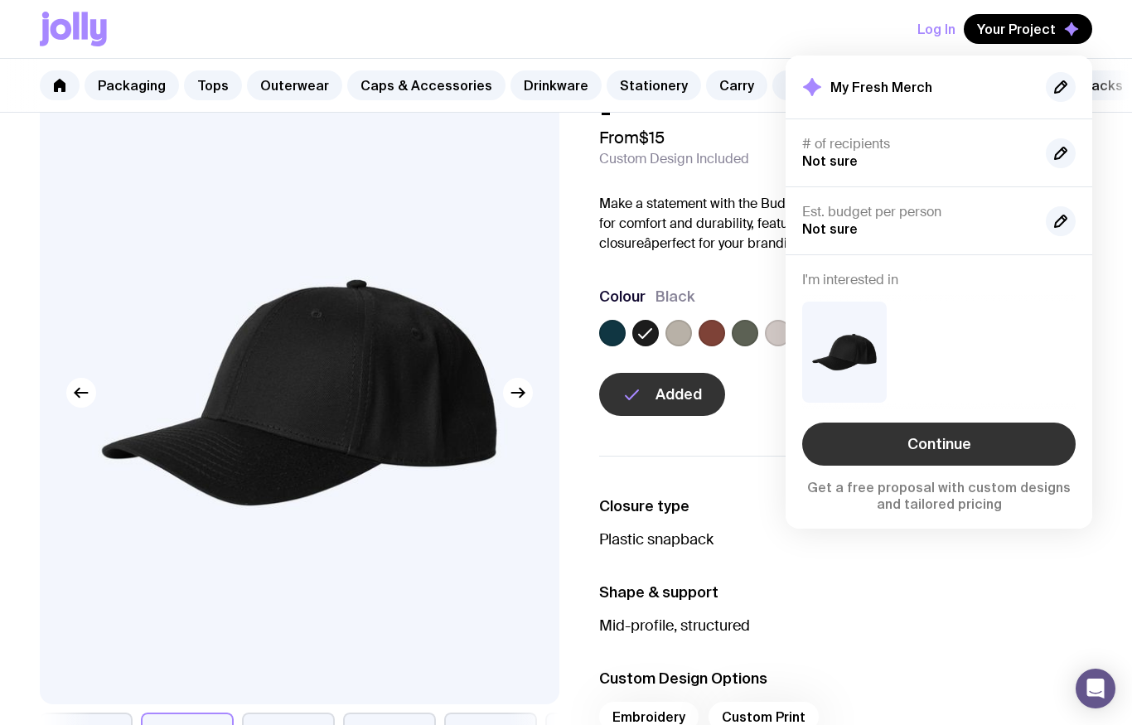
click at [997, 442] on link "Continue" at bounding box center [938, 443] width 273 height 43
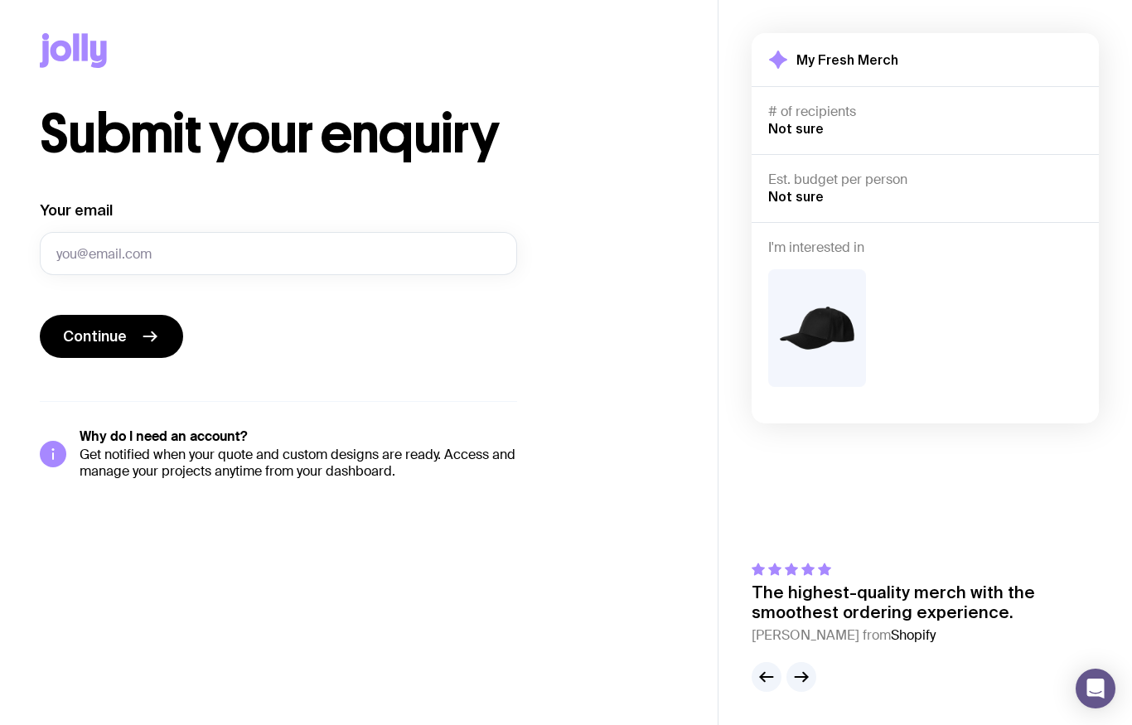
click at [927, 121] on div "# of recipients Not sure" at bounding box center [925, 121] width 314 height 34
click at [922, 195] on div "Est. budget per person Not sure" at bounding box center [925, 188] width 314 height 34
click at [935, 302] on div at bounding box center [925, 328] width 314 height 118
click at [953, 510] on div "My Fresh Merch # of recipients Not sure Est. budget per person Not sure I'm int…" at bounding box center [924, 362] width 347 height 659
click at [815, 679] on button "button" at bounding box center [801, 677] width 30 height 30
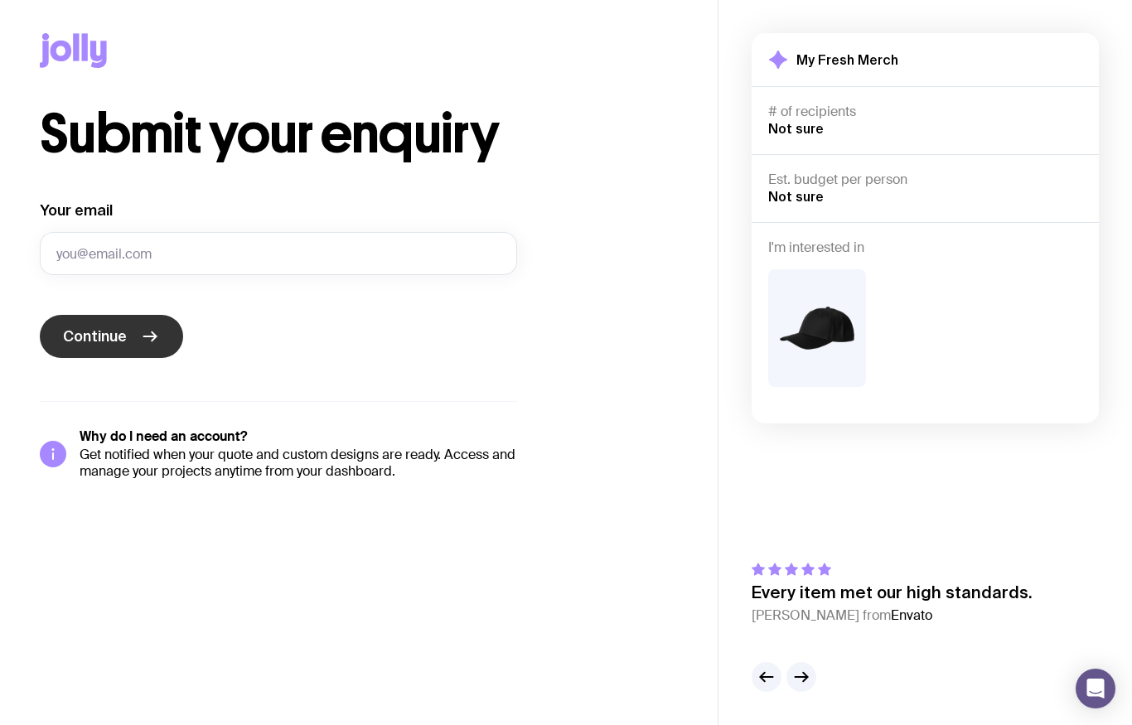
click at [150, 342] on icon "submit" at bounding box center [150, 336] width 20 height 20
click at [832, 121] on div "# of recipients Not sure" at bounding box center [925, 121] width 314 height 34
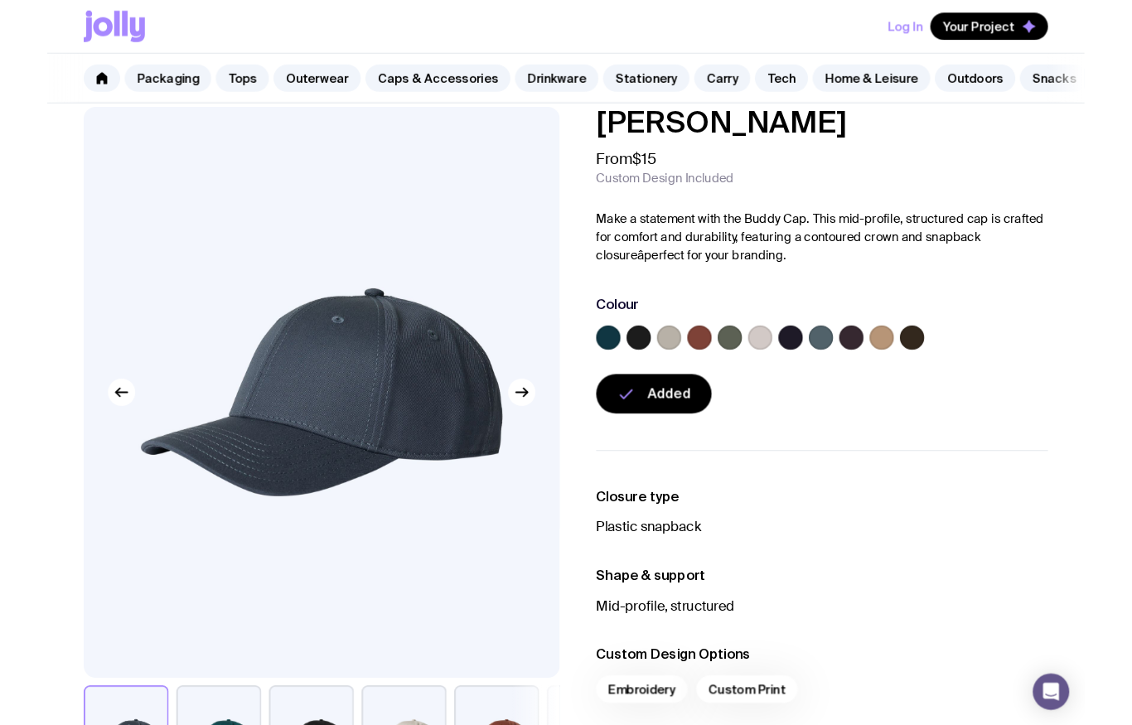
scroll to position [66, 0]
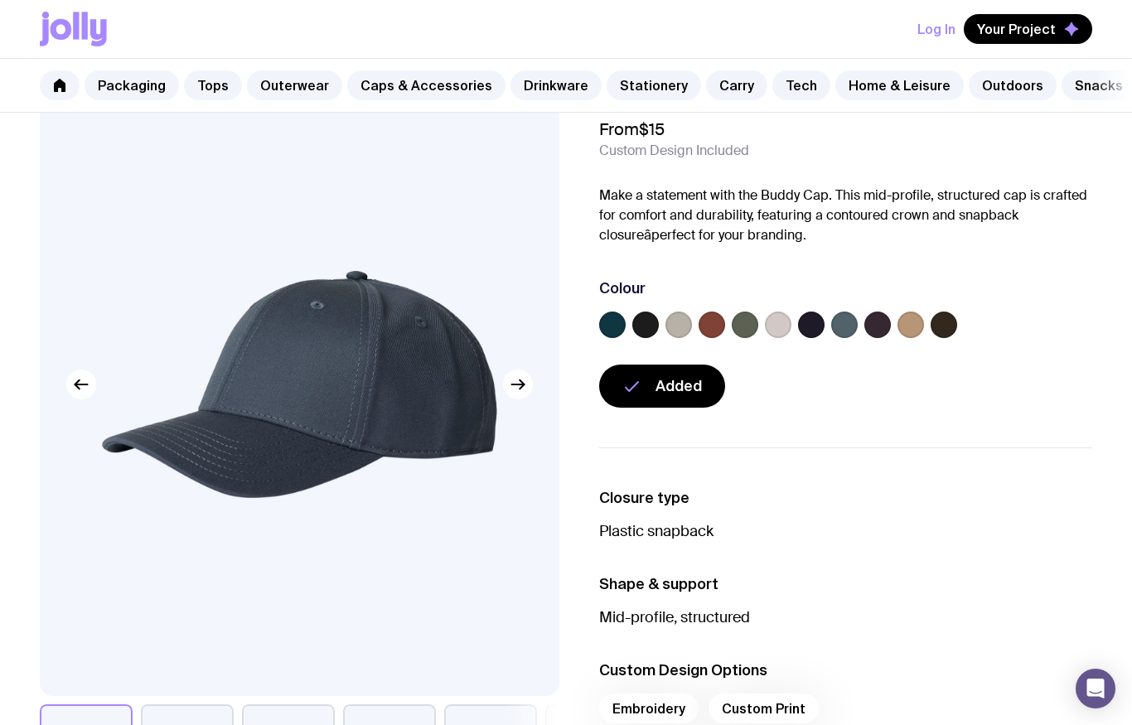
click at [91, 32] on icon at bounding box center [98, 32] width 17 height 27
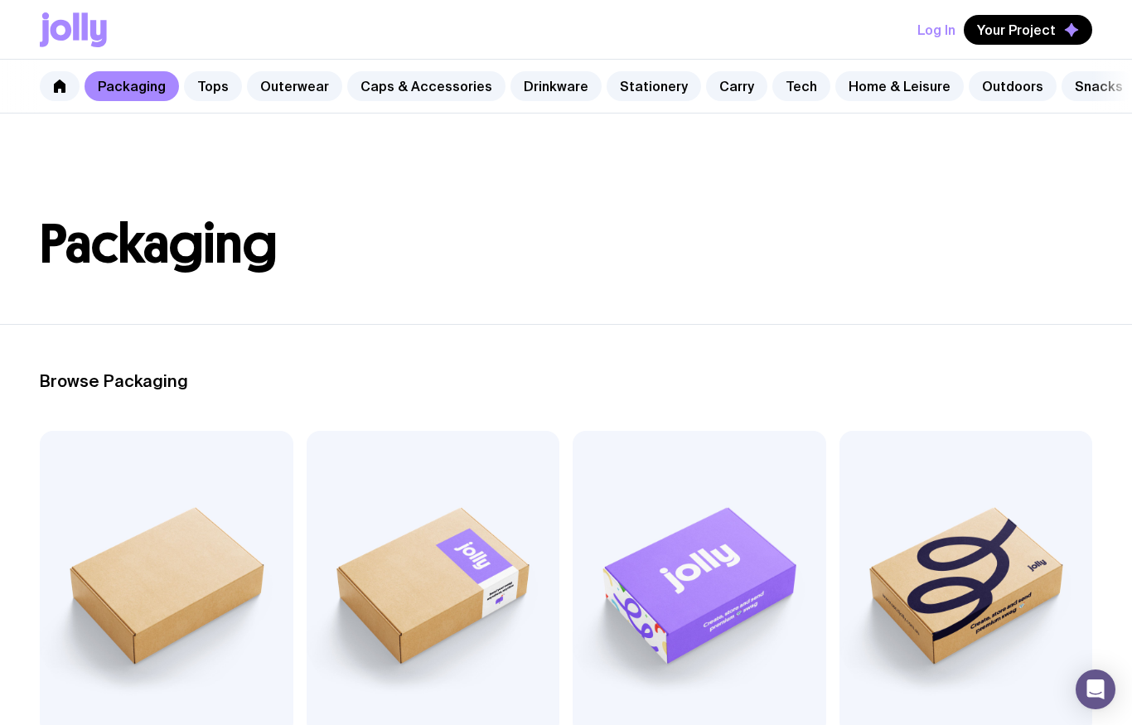
scroll to position [37, 0]
